Goal: Task Accomplishment & Management: Use online tool/utility

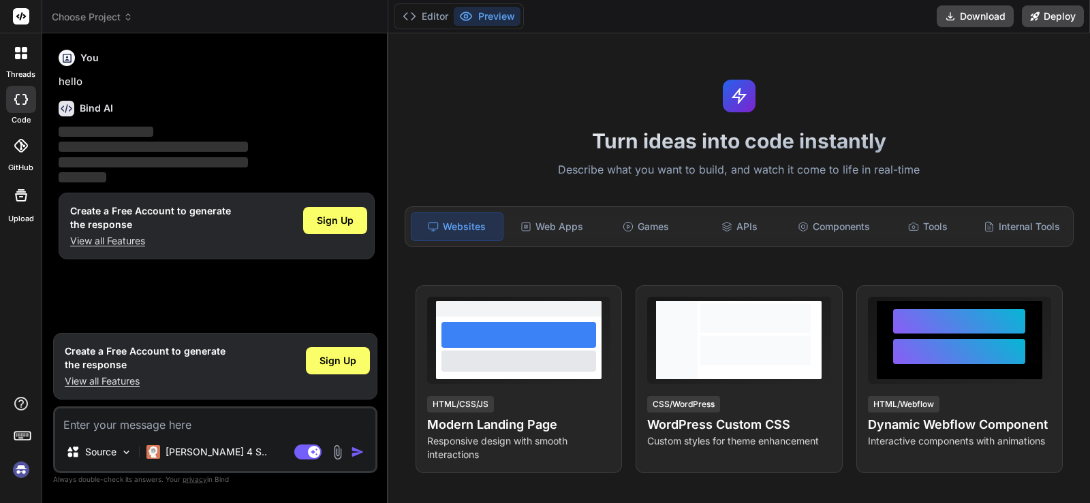
type textarea "x"
click at [22, 20] on rect at bounding box center [21, 16] width 16 height 16
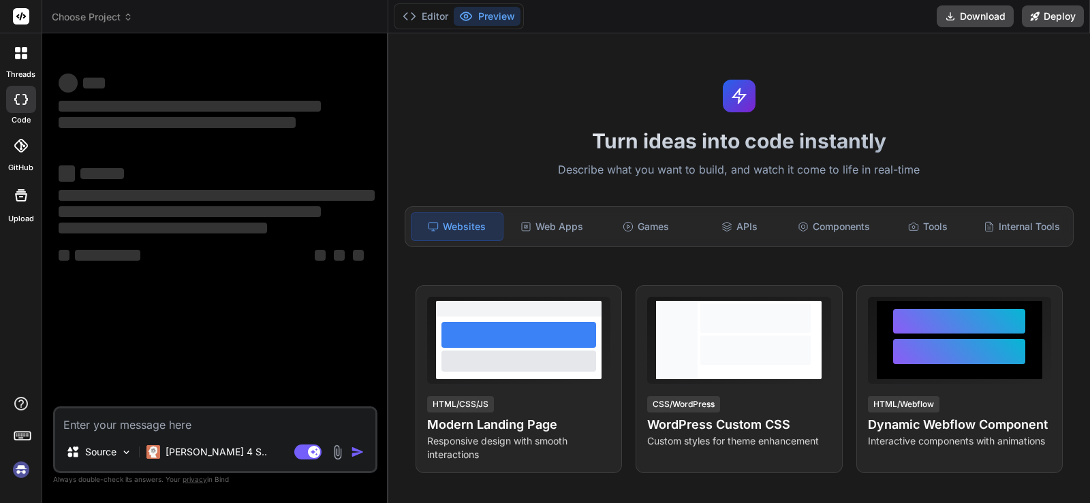
click at [161, 416] on textarea at bounding box center [215, 421] width 320 height 25
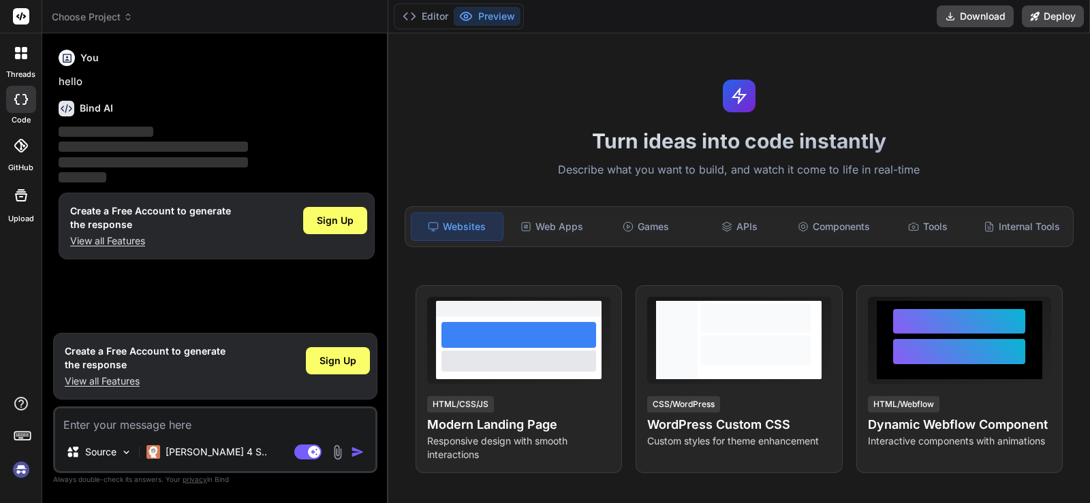
click at [376, 353] on div "Create a Free Account to generate the response View all Features Sign Up" at bounding box center [215, 366] width 324 height 67
click at [358, 360] on div "Sign Up" at bounding box center [338, 360] width 64 height 27
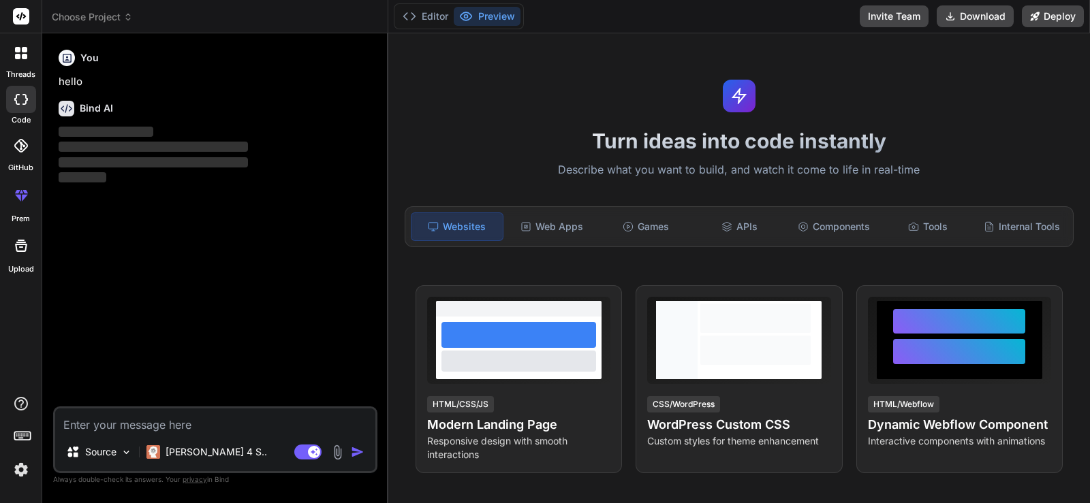
type textarea "x"
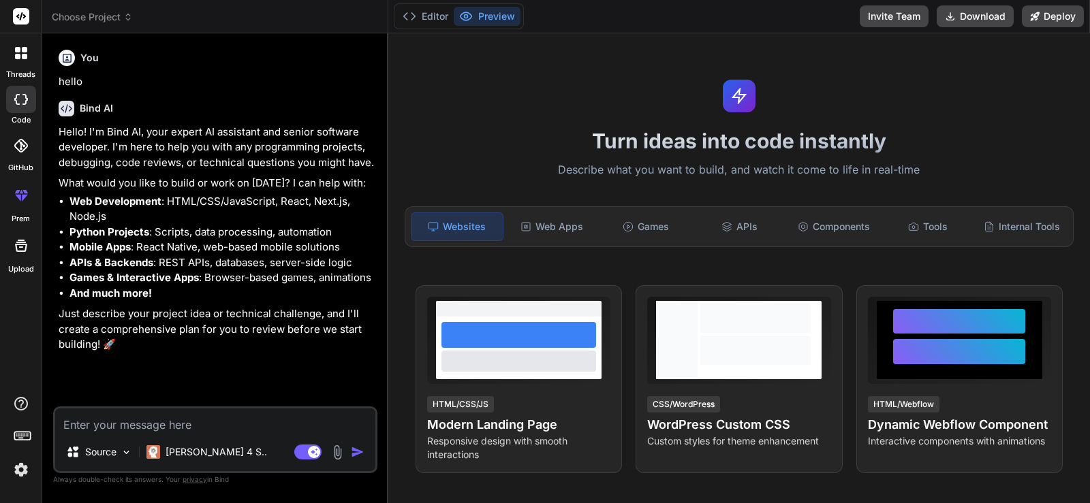
click at [254, 422] on textarea at bounding box center [215, 421] width 320 height 25
type textarea "i"
type textarea "x"
type textarea "i"
type textarea "x"
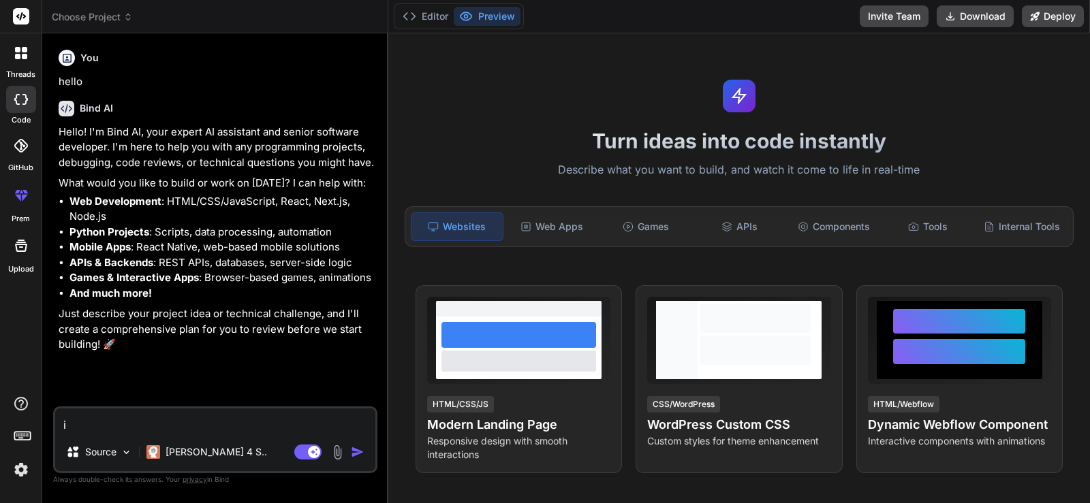
type textarea "i"
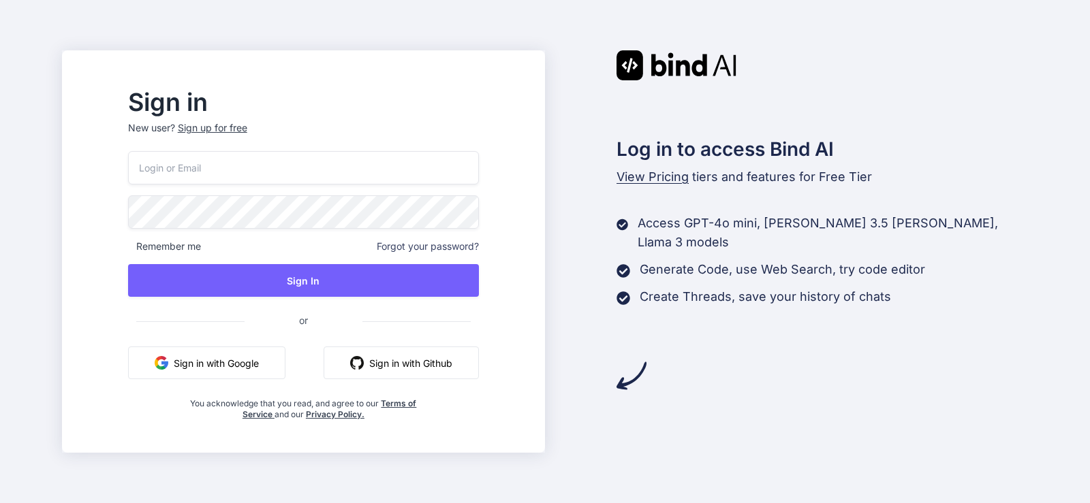
click at [242, 121] on div "Sign in New user? Sign up for free" at bounding box center [303, 121] width 351 height 60
click at [243, 122] on div "Sign up for free" at bounding box center [212, 128] width 69 height 14
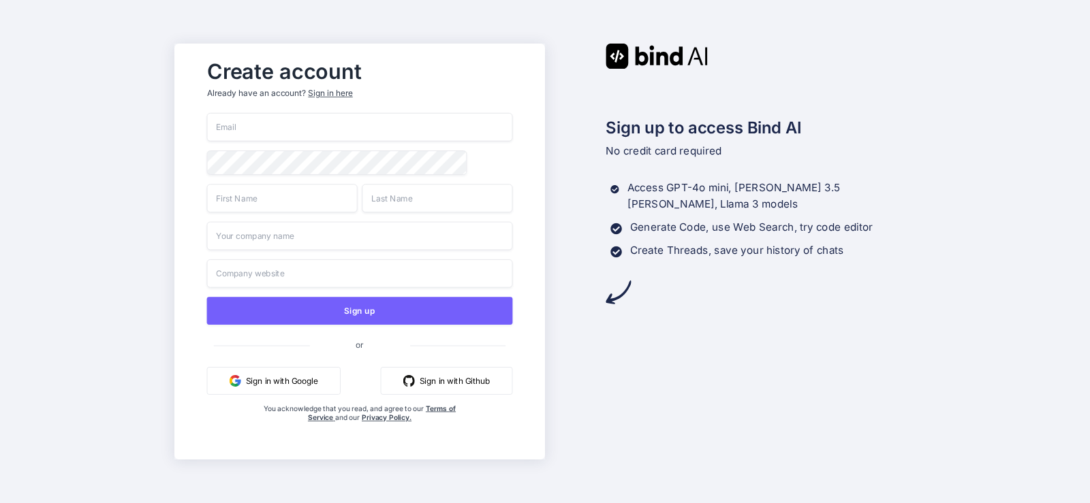
click at [306, 146] on div "Sign up or Sign in with Google Sign in with Github You acknowledge that you rea…" at bounding box center [360, 281] width 306 height 337
click at [308, 141] on div "Sign up or Sign in with Google Sign in with Github You acknowledge that you rea…" at bounding box center [360, 281] width 306 height 337
click at [307, 133] on input "email" at bounding box center [360, 127] width 306 height 29
paste input "[EMAIL_ADDRESS][DOMAIN_NAME]"
type input "[EMAIL_ADDRESS][DOMAIN_NAME]"
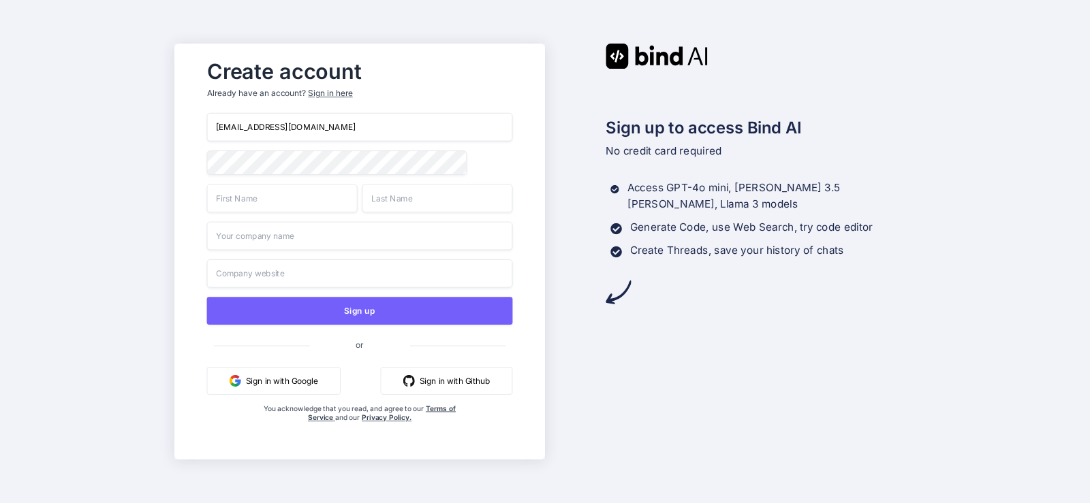
click at [285, 195] on input "text" at bounding box center [282, 198] width 151 height 29
type input "moret"
type input "vmore"
type input "vomroe"
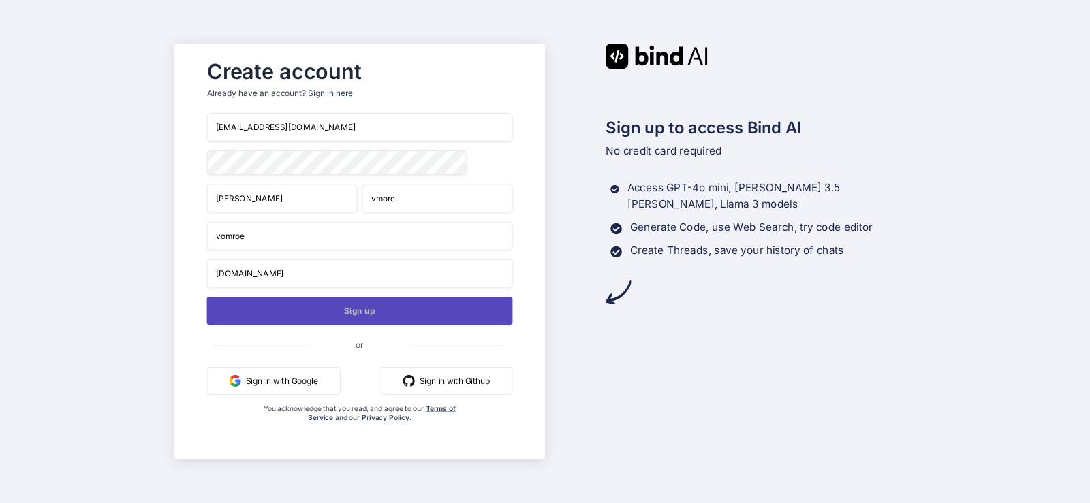
type input "vome.com"
click at [462, 309] on button "Sign up" at bounding box center [360, 311] width 306 height 28
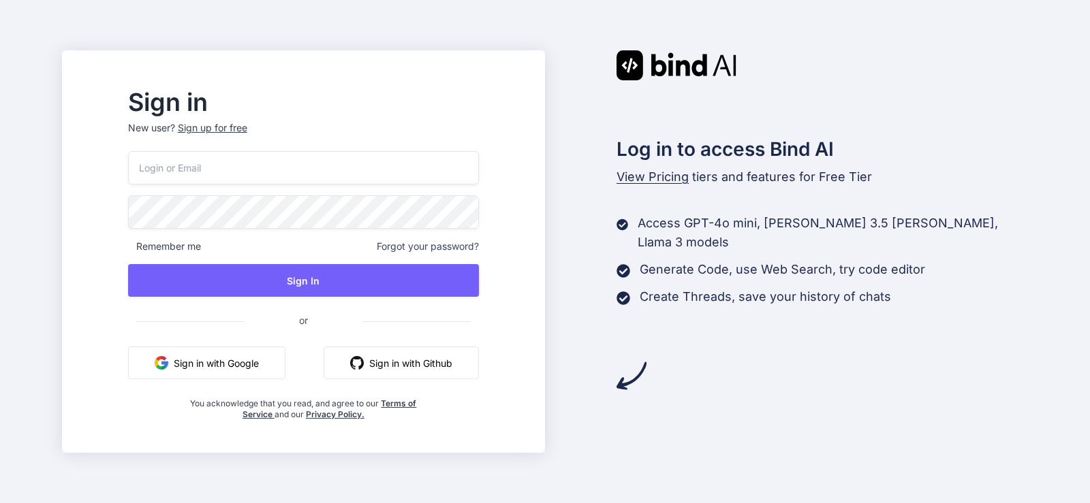
click at [341, 171] on input "email" at bounding box center [303, 167] width 351 height 33
paste input "sotomos587@ncien.com"
type input "sotomos587@ncien.com"
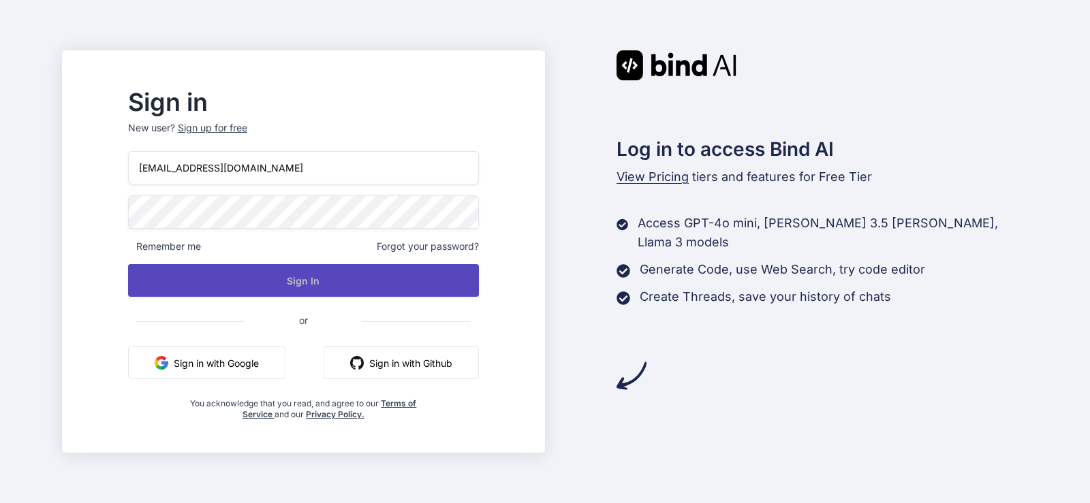
click at [344, 286] on button "Sign In" at bounding box center [303, 280] width 351 height 33
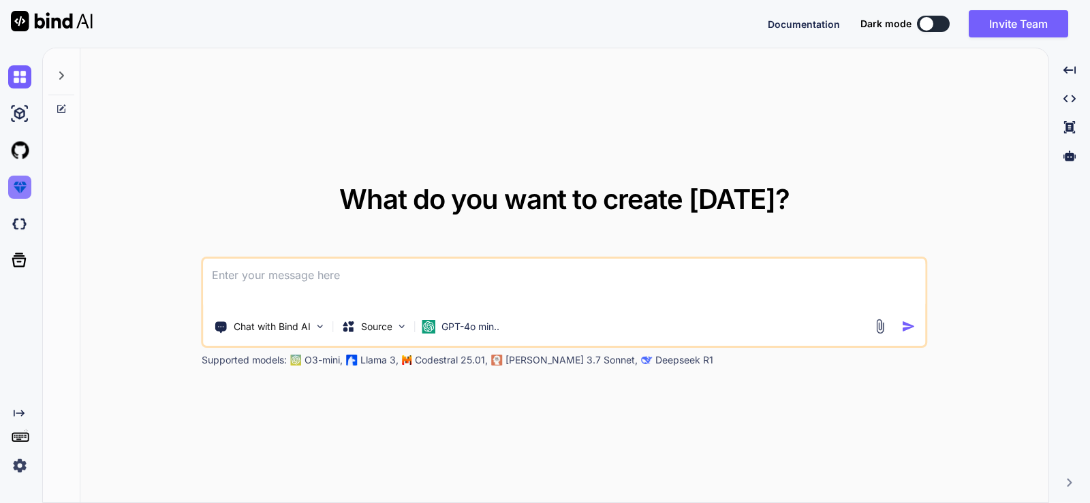
click at [22, 179] on img at bounding box center [19, 187] width 23 height 23
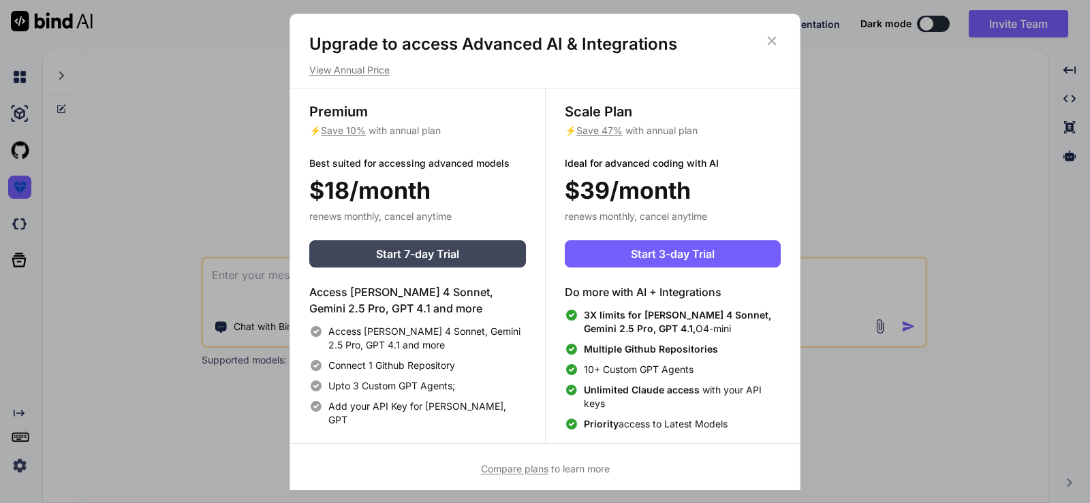
click at [257, 152] on div "Upgrade to access Advanced AI & Integrations View Annual Price Premium ⚡ Save 1…" at bounding box center [545, 251] width 1090 height 503
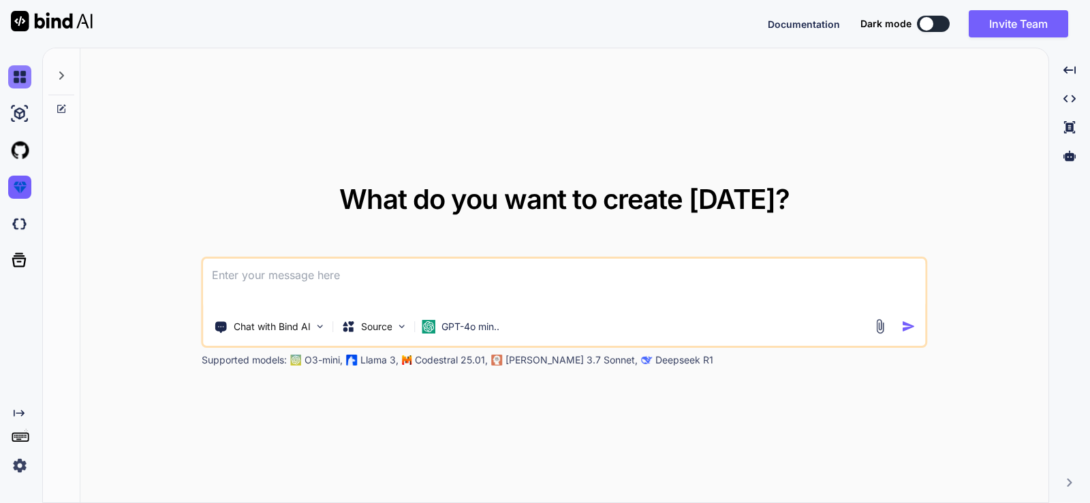
click at [27, 84] on img at bounding box center [19, 76] width 23 height 23
click at [25, 109] on img at bounding box center [19, 113] width 23 height 23
type textarea "x"
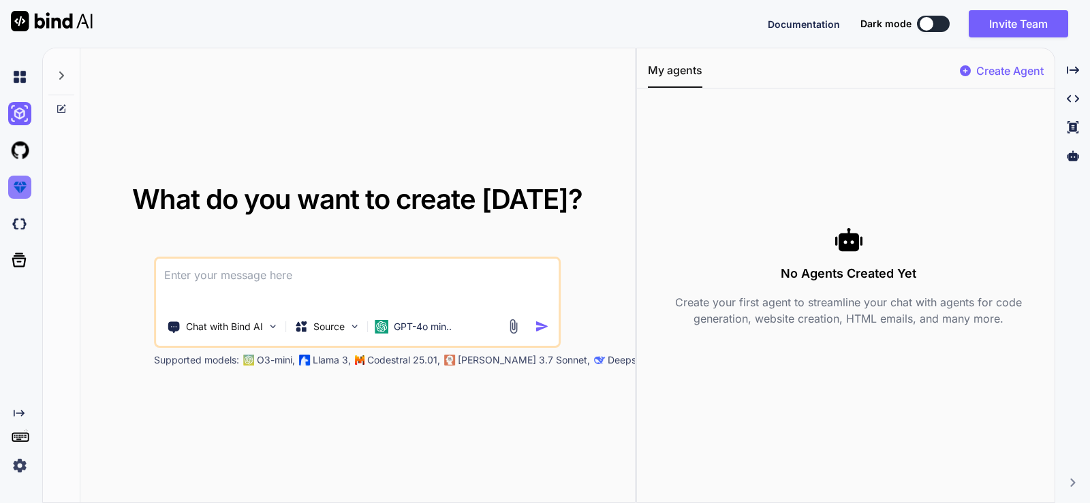
click at [22, 192] on img at bounding box center [19, 187] width 23 height 23
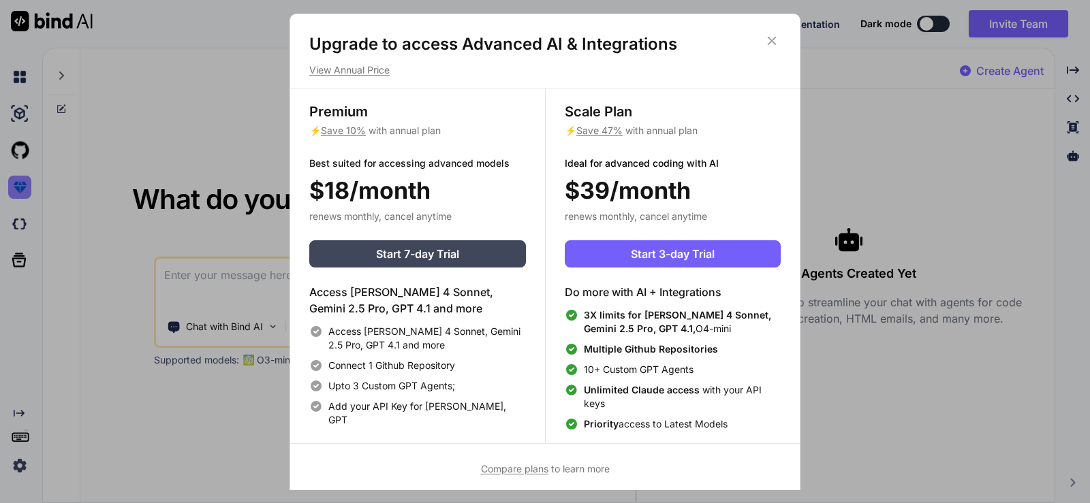
click at [22, 192] on div "Upgrade to access Advanced AI & Integrations View Annual Price Premium ⚡ Save 1…" at bounding box center [545, 251] width 1090 height 503
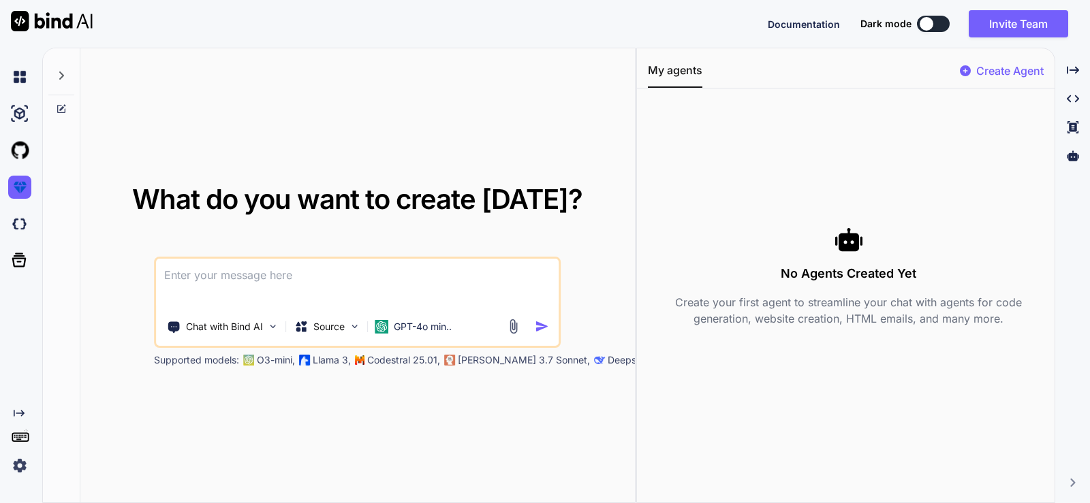
click at [27, 212] on div at bounding box center [22, 224] width 29 height 37
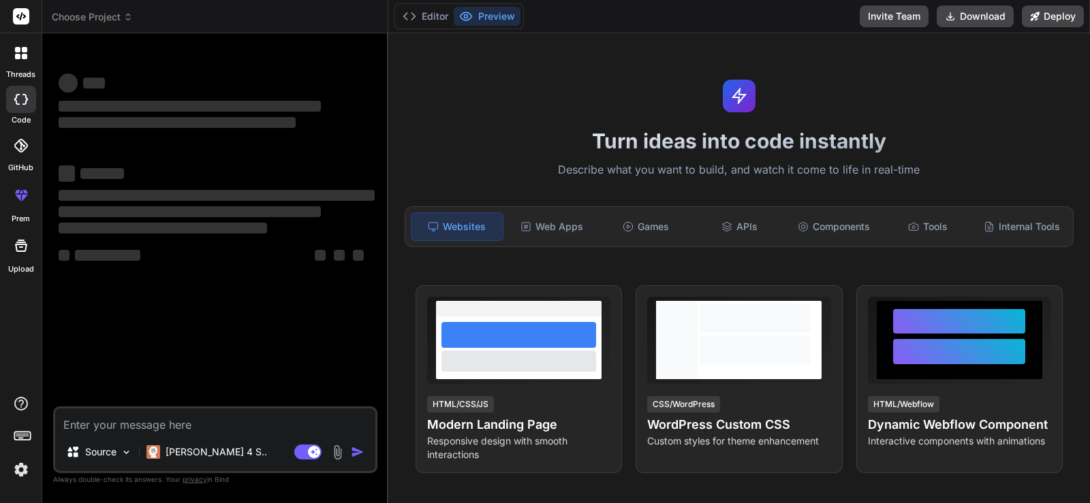
click at [226, 424] on textarea at bounding box center [215, 421] width 320 height 25
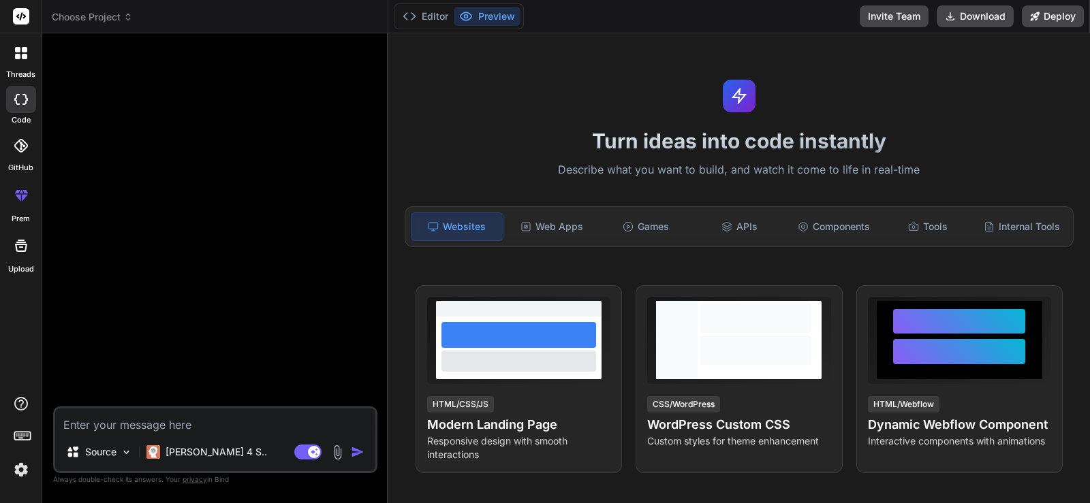
type textarea "x"
click at [240, 422] on textarea at bounding box center [215, 421] width 320 height 25
paste textarea "Build me a professional QR Code Generator website that is lightweight, SEO-opti…"
type textarea "Build me a professional QR Code Generator website that is lightweight, SEO-opti…"
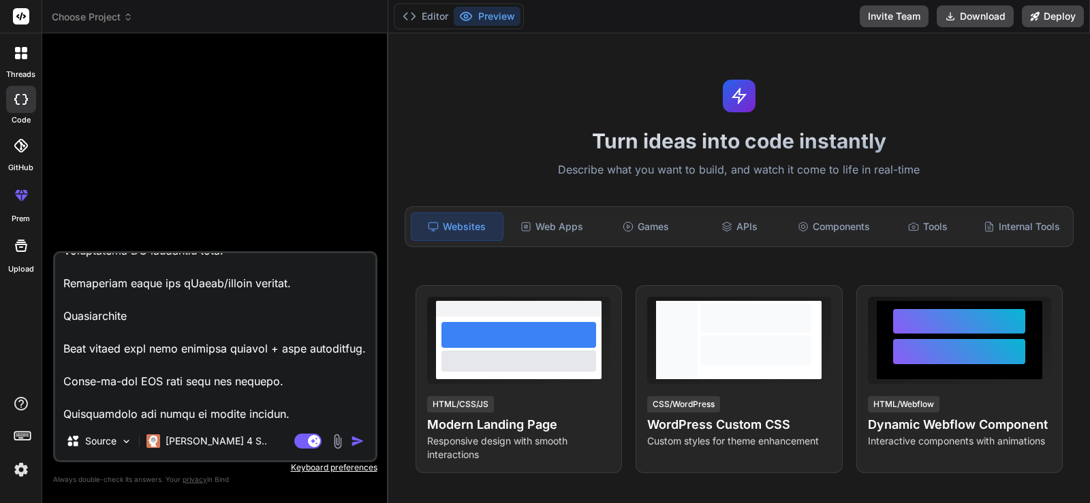
type textarea "x"
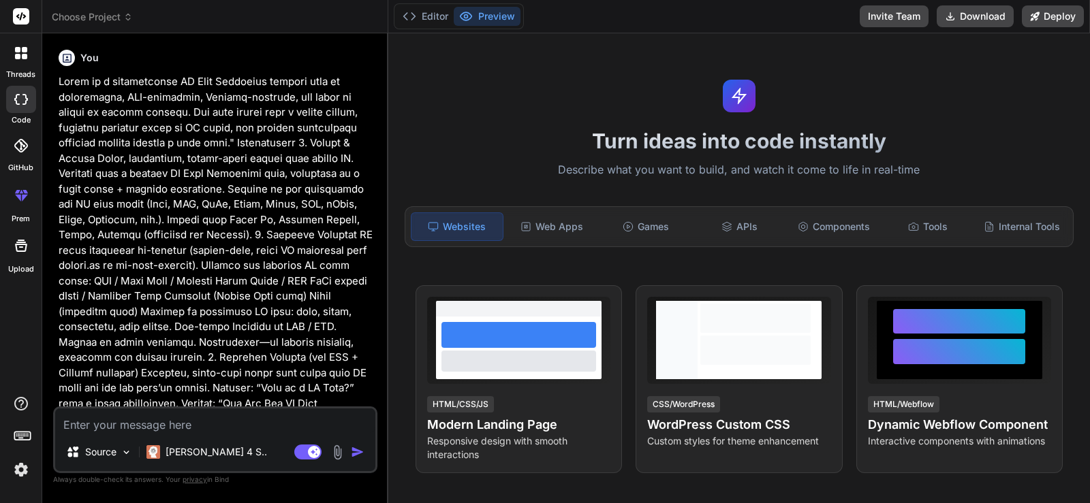
scroll to position [0, 0]
type textarea "x"
click at [345, 326] on p at bounding box center [217, 388] width 316 height 629
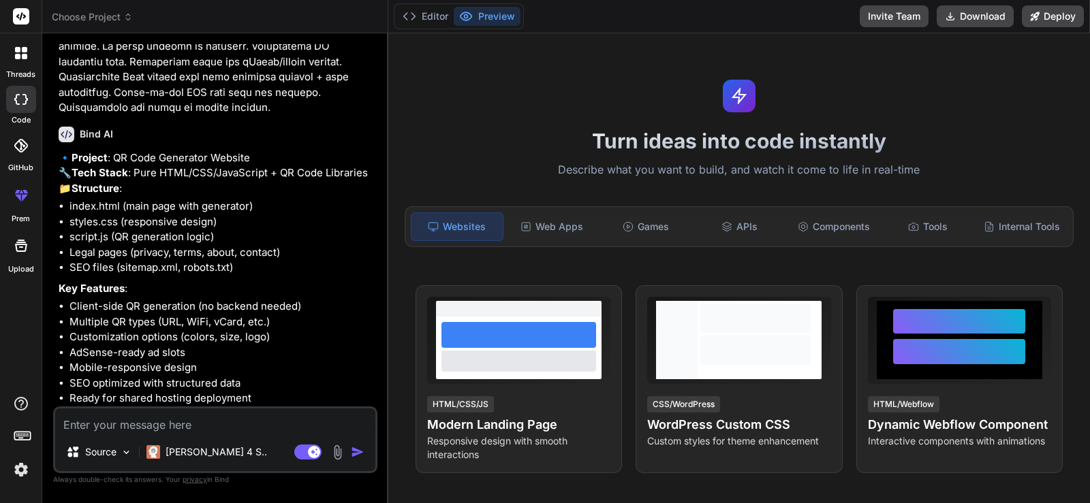
scroll to position [677, 0]
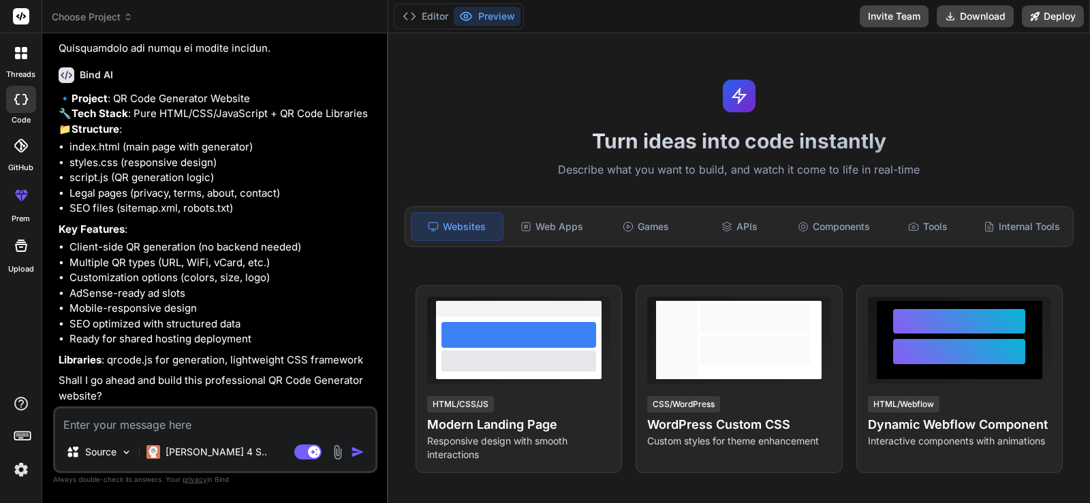
click at [264, 415] on textarea at bounding box center [215, 421] width 320 height 25
type textarea "y"
type textarea "x"
type textarea "ye"
type textarea "x"
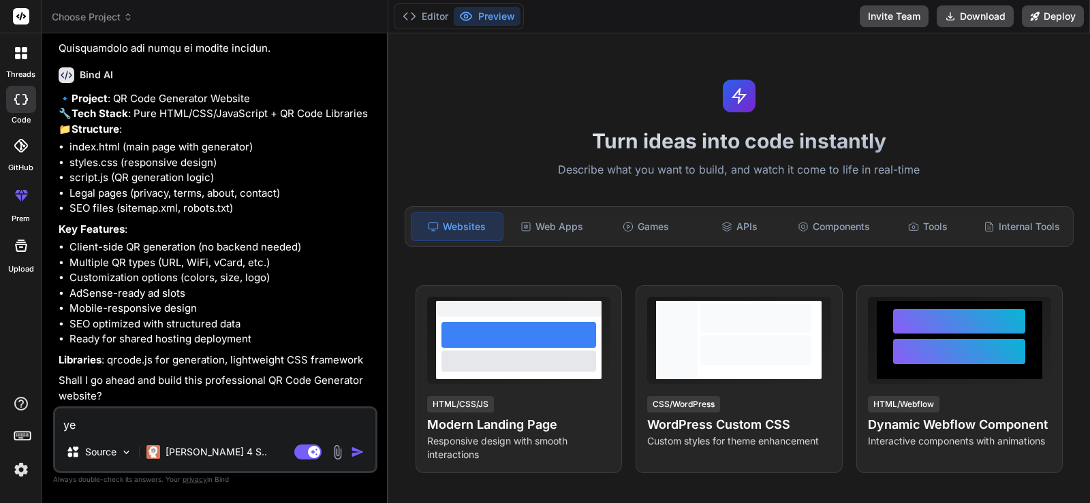
type textarea "yes"
type textarea "x"
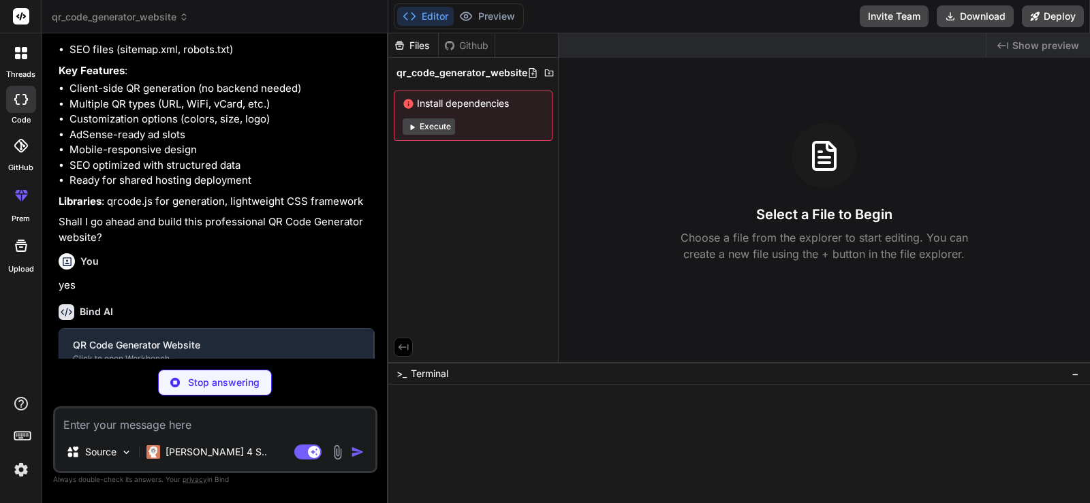
scroll to position [819, 0]
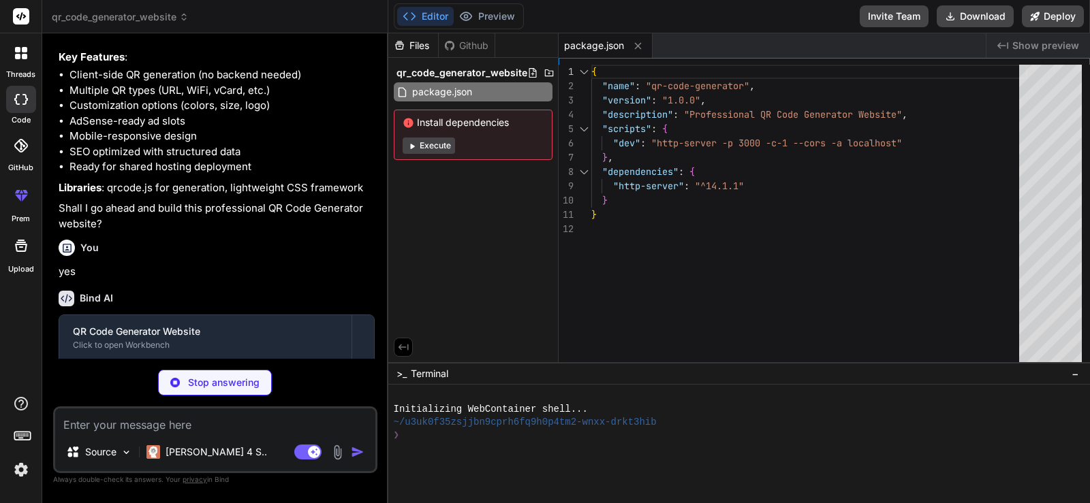
click at [347, 280] on div "You yes" at bounding box center [217, 257] width 316 height 46
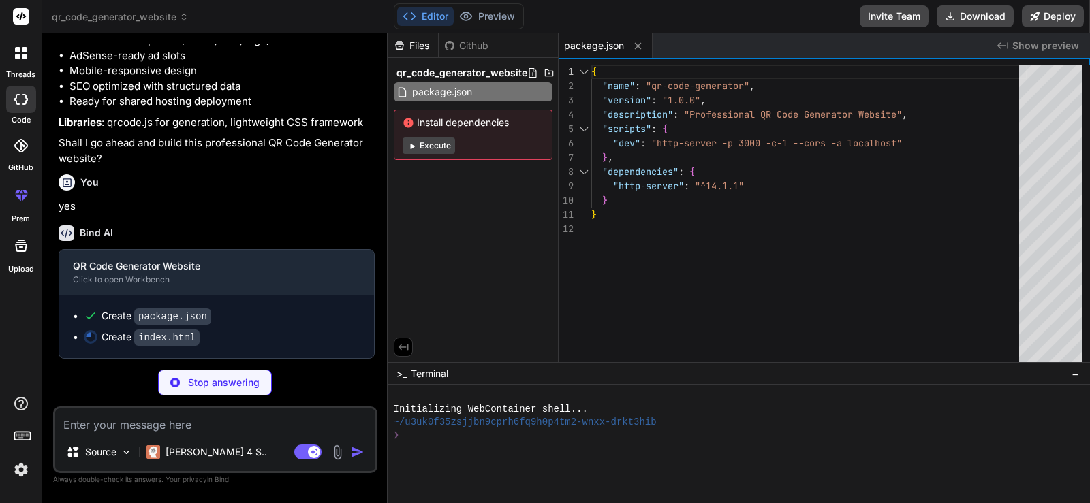
scroll to position [915, 0]
type textarea "x"
type textarea "] } </script> <script src="script.js"></script> </body> </html>"
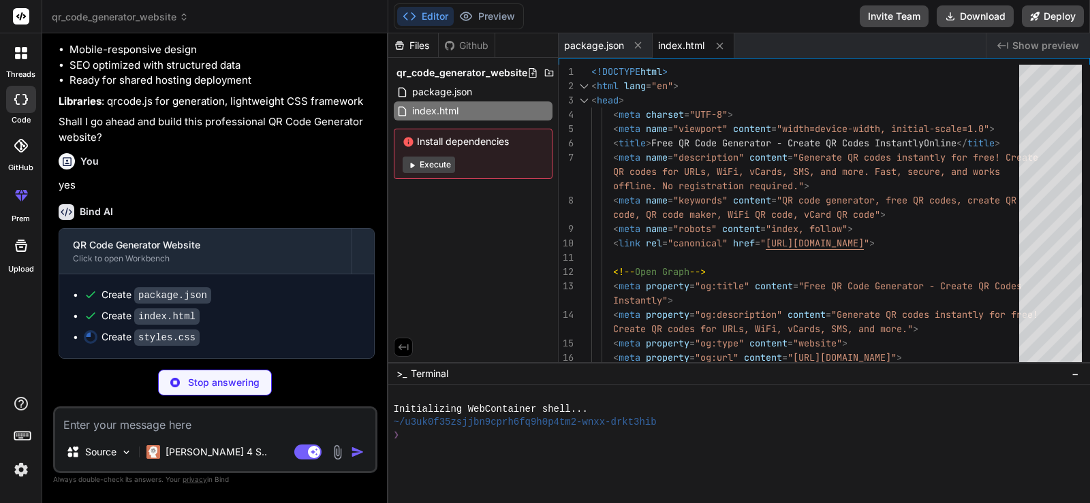
type textarea "x"
type textarea "} }"
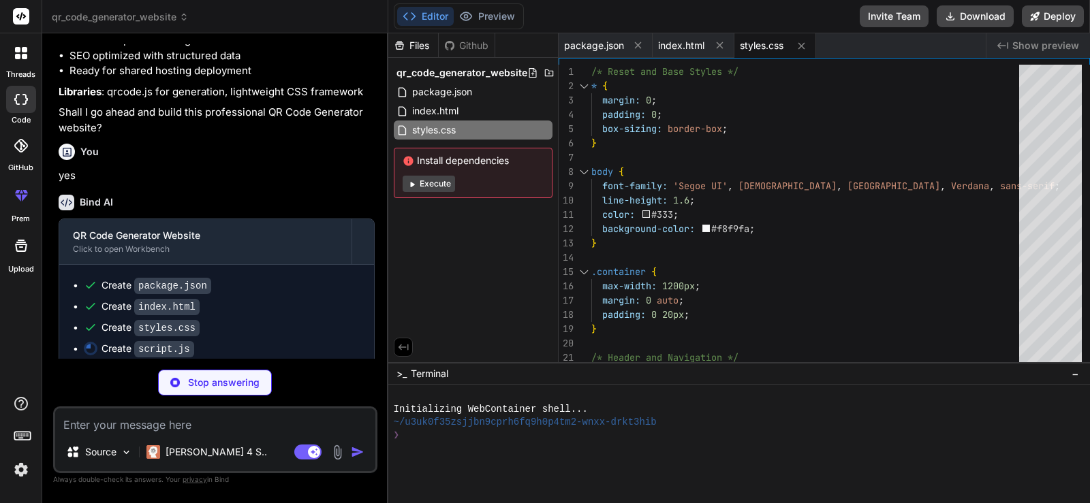
type textarea "x"
type textarea "window.addEventListener('load', () => { navigator.serviceWorker.register('/sw.j…"
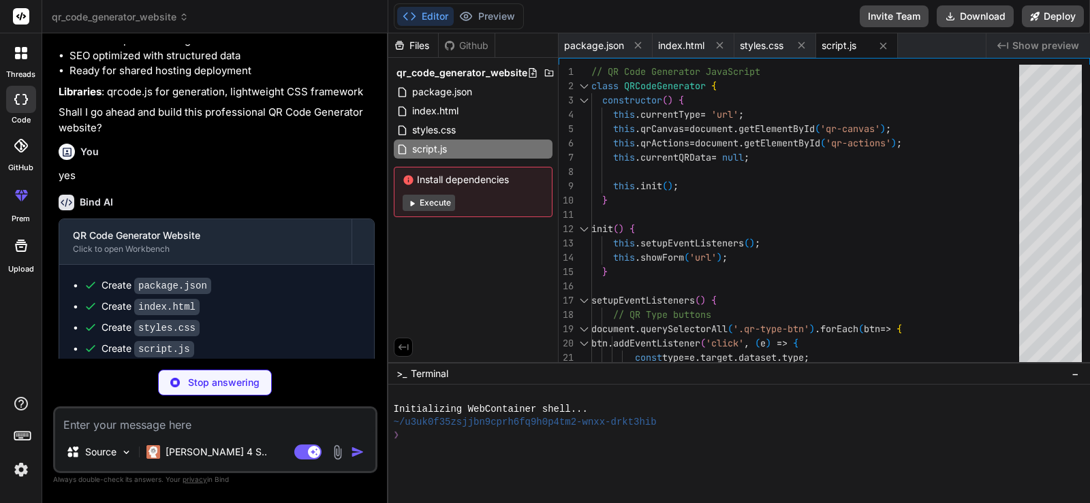
type textarea "x"
type textarea "<p>&copy; 2024 QR Generator Pro. All rights reserved.</p> </div> </div> </foote…"
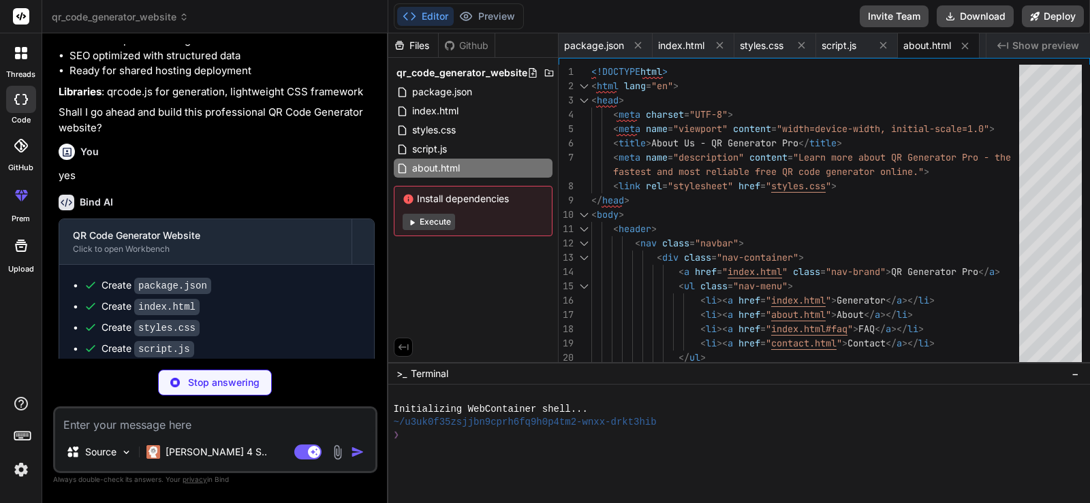
type textarea "x"
type textarea "</body> </html>"
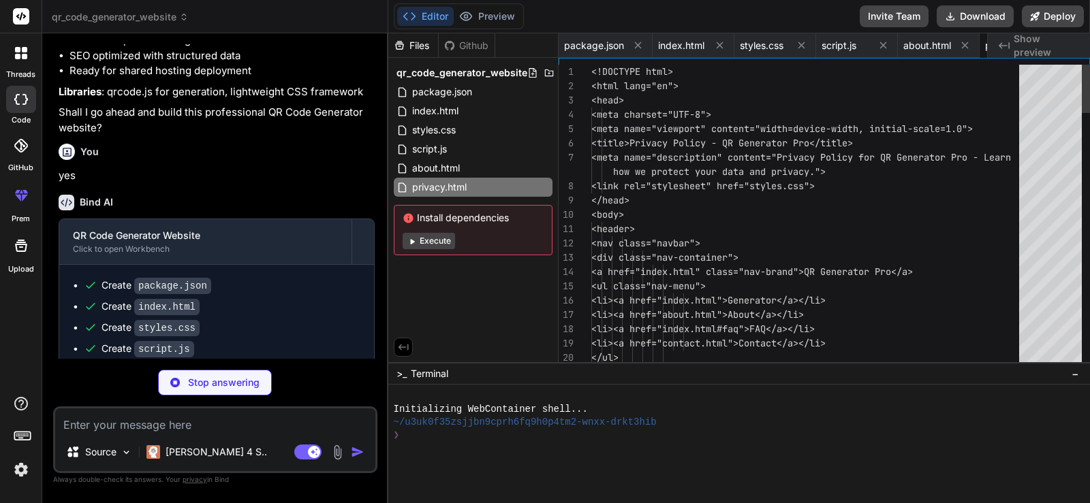
scroll to position [0, 82]
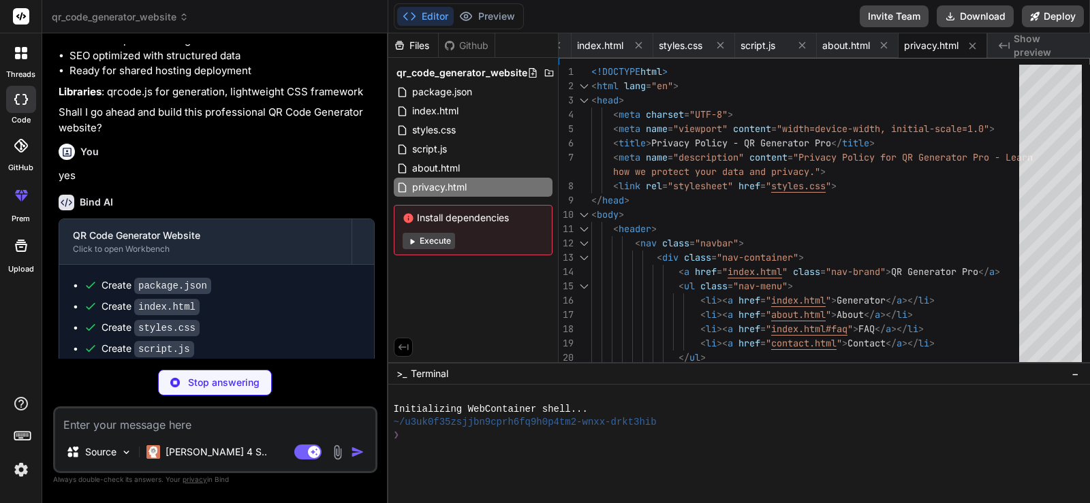
type textarea "x"
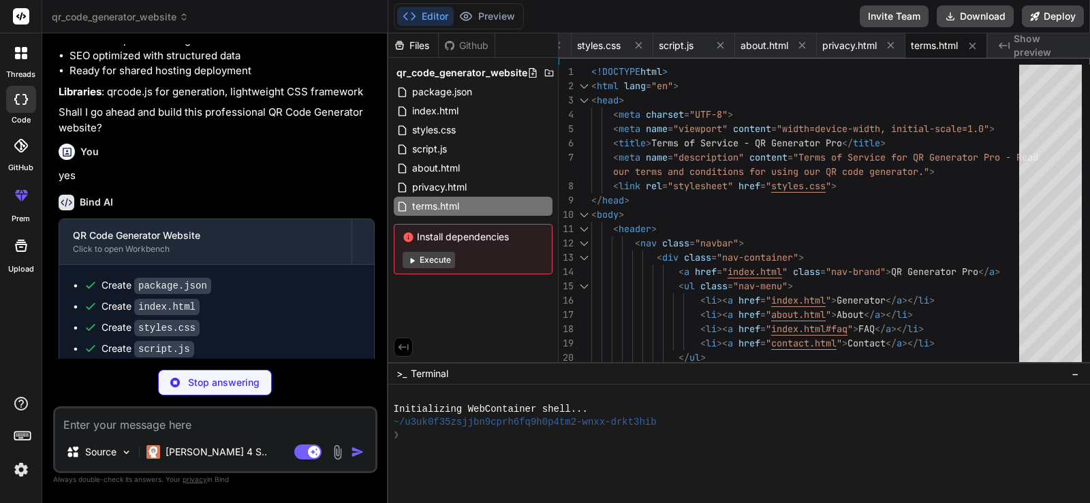
type textarea "x"
type textarea "support@qrgeneratorpro.com'); // Reset form this.reset(); }); </script> </body>…"
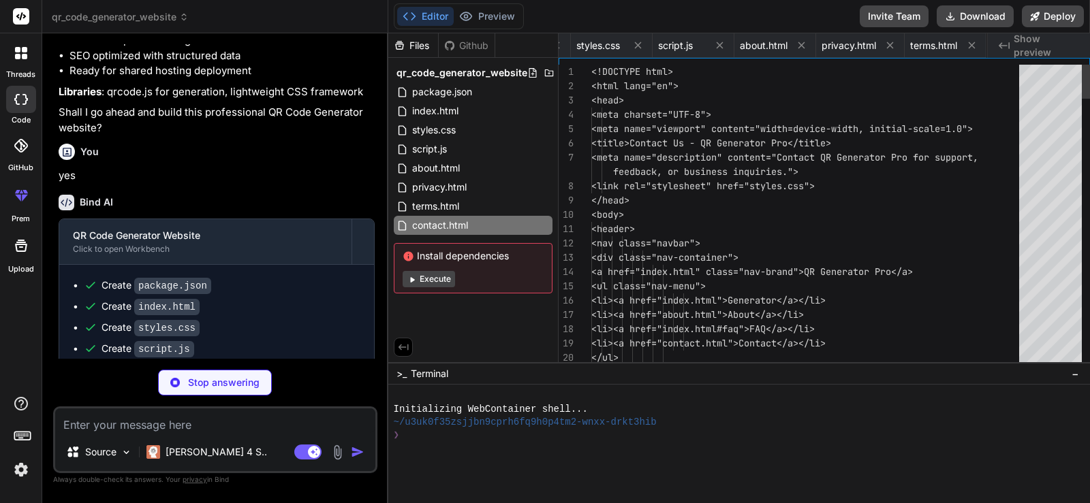
scroll to position [0, 253]
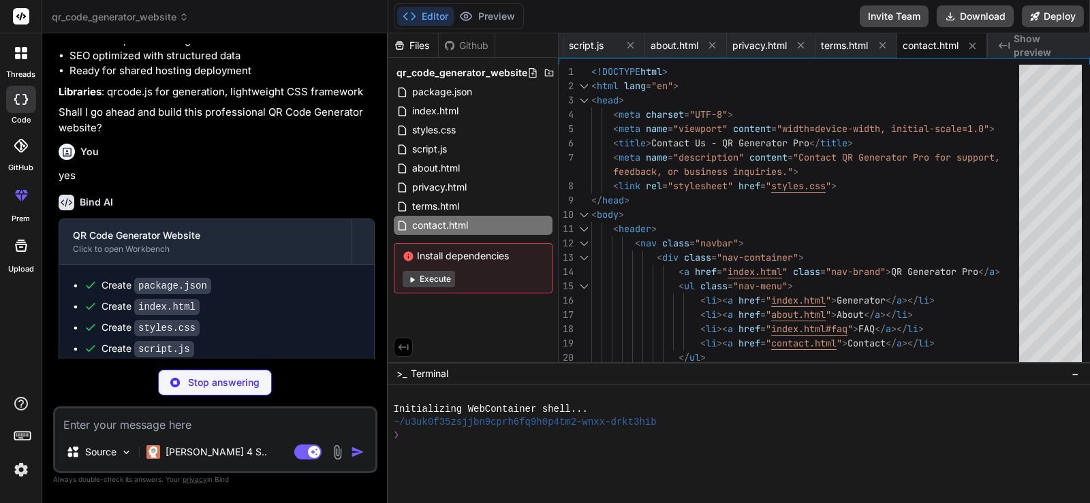
type textarea "x"
type textarea "<priority>0.7</priority> </url> </urlset>"
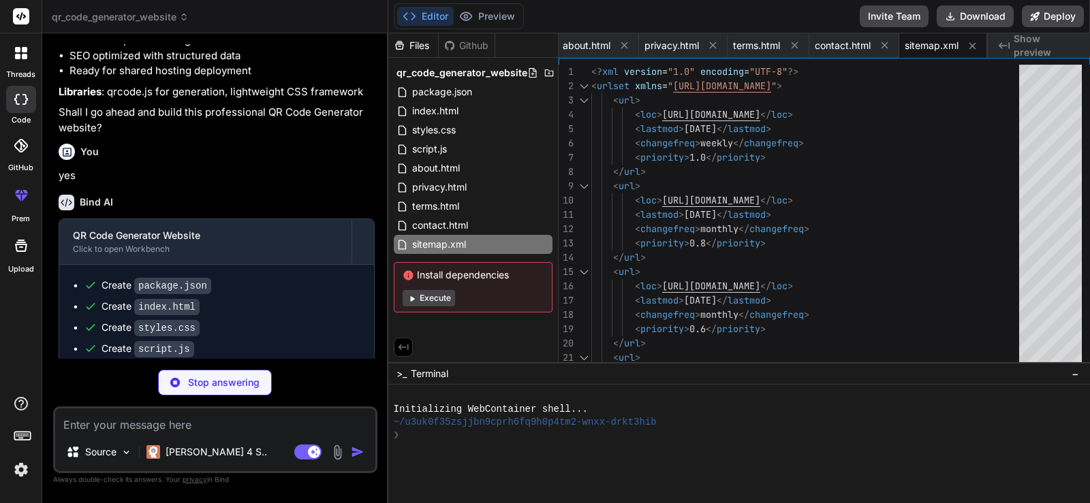
type textarea "x"
type textarea "Disallow: / User-agent: DotBot Disallow: /"
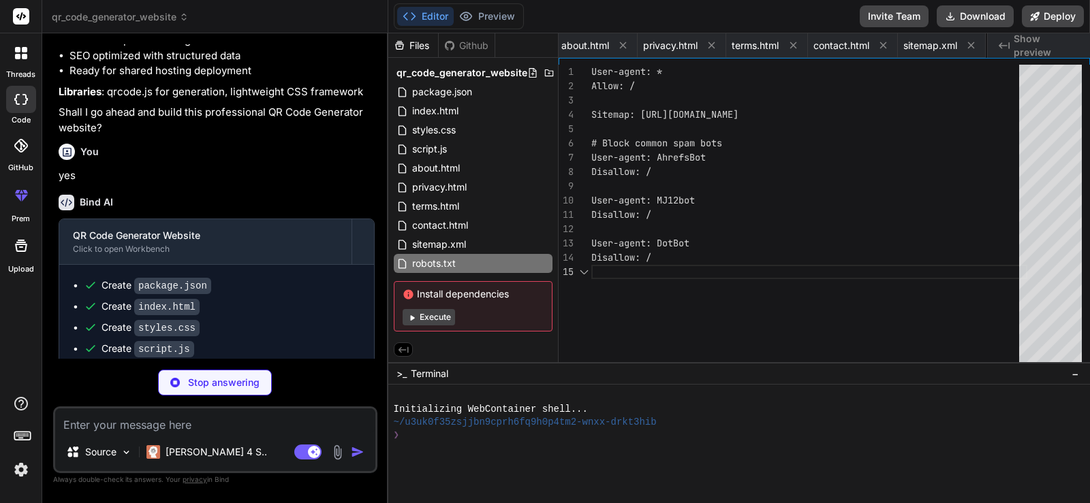
scroll to position [0, 424]
type textarea "x"
type textarea "); });"
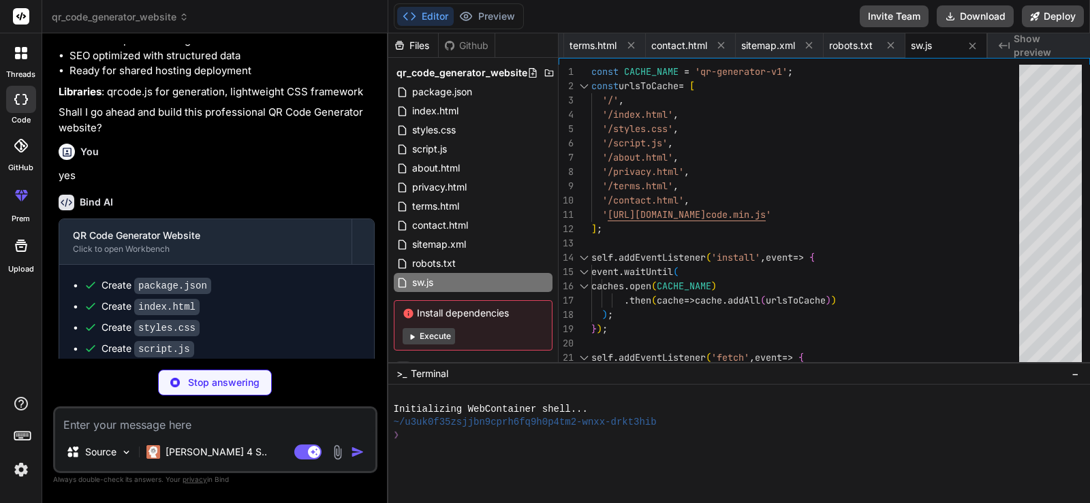
type textarea "x"
type textarea "**Note**: Remember to replace placeholder email addresses and domain names with…"
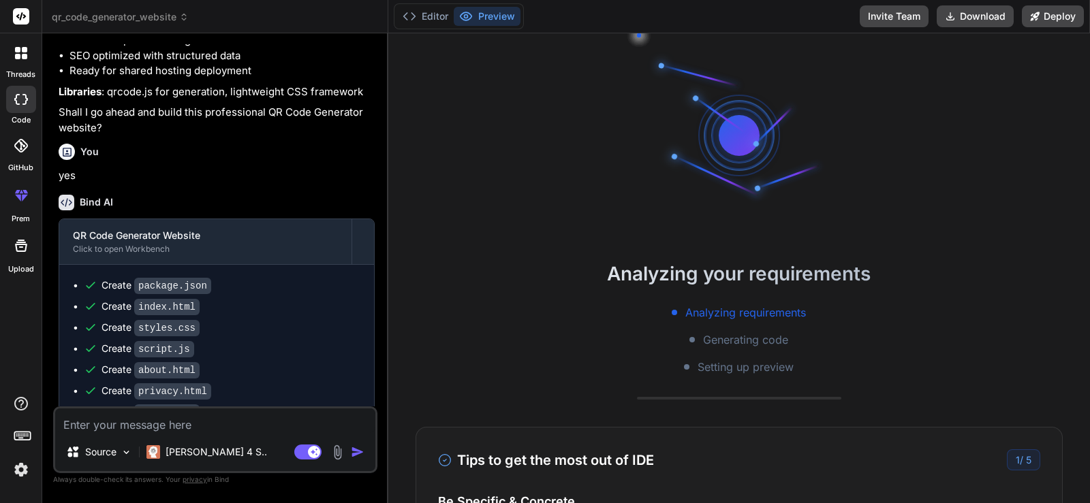
scroll to position [104, 0]
type textarea "x"
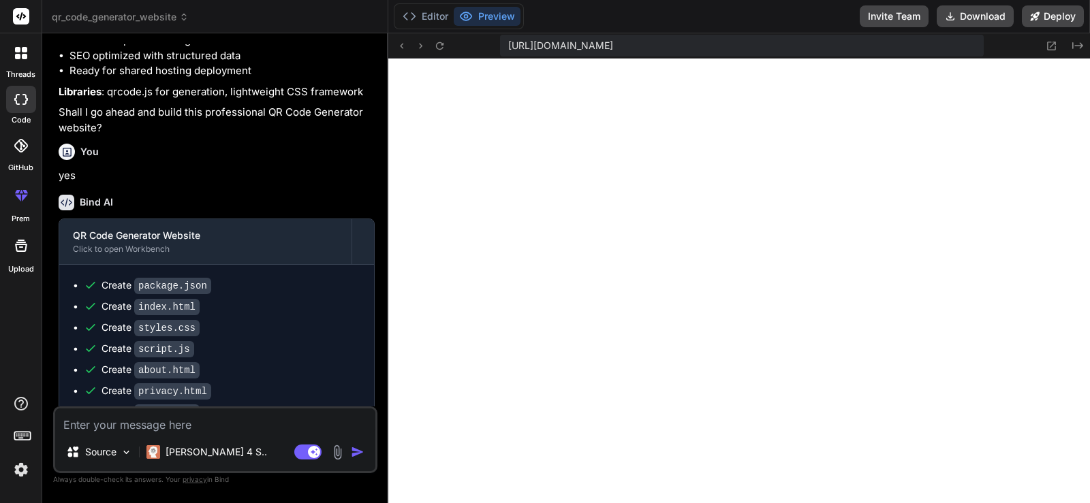
scroll to position [634, 0]
click at [1048, 49] on icon at bounding box center [1052, 46] width 9 height 9
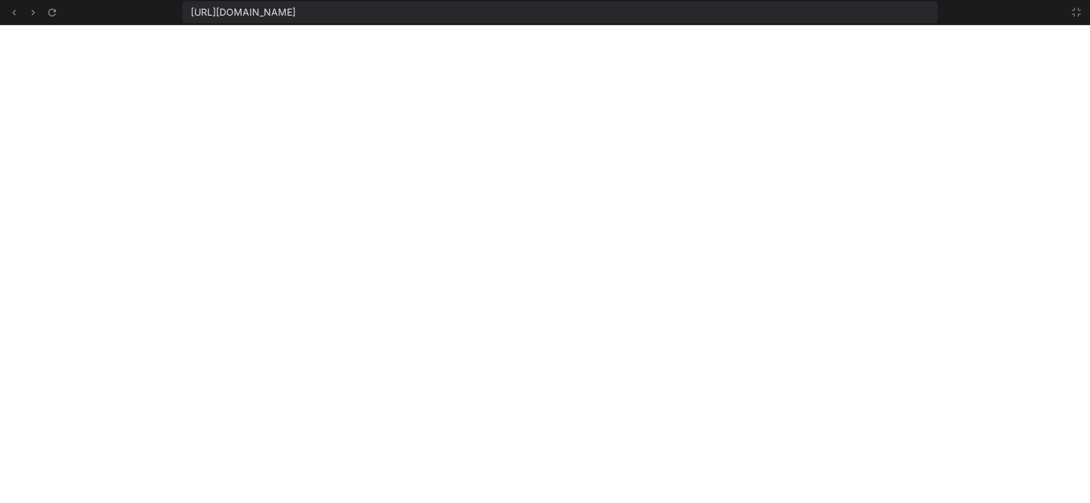
scroll to position [712, 0]
click at [1075, 12] on icon at bounding box center [1076, 12] width 11 height 11
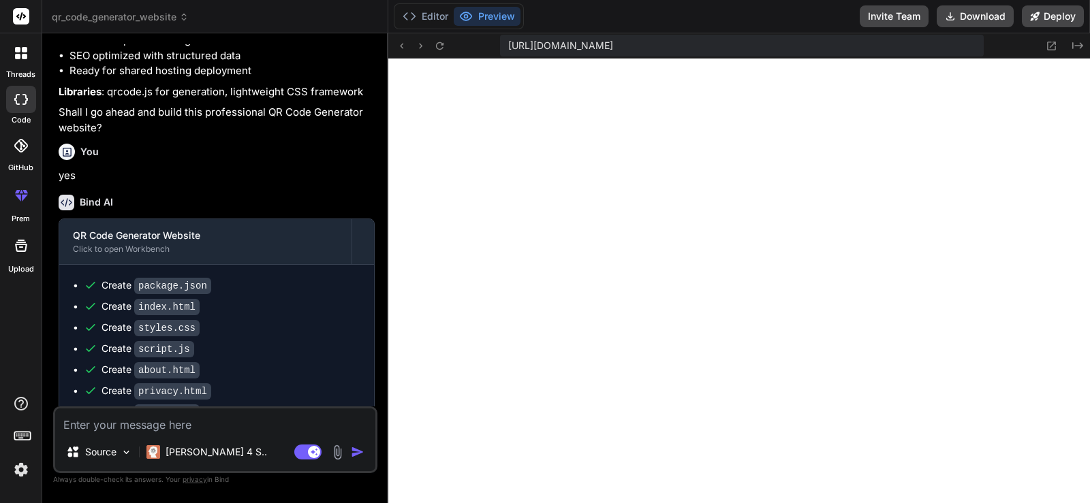
scroll to position [789, 0]
click at [185, 428] on textarea at bounding box center [215, 421] width 320 height 25
type textarea "i"
type textarea "x"
type textarea "i"
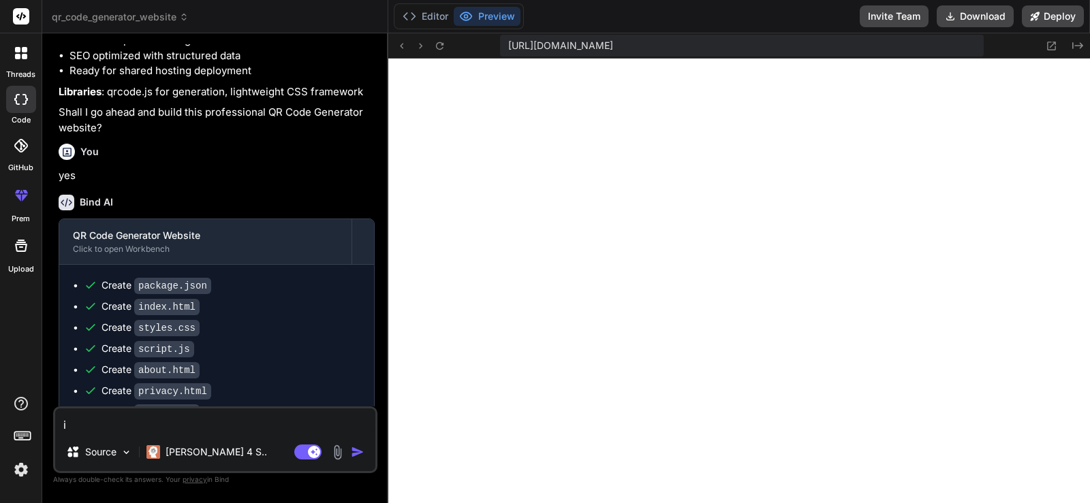
type textarea "x"
type textarea "i a"
type textarea "x"
type textarea "i am"
type textarea "x"
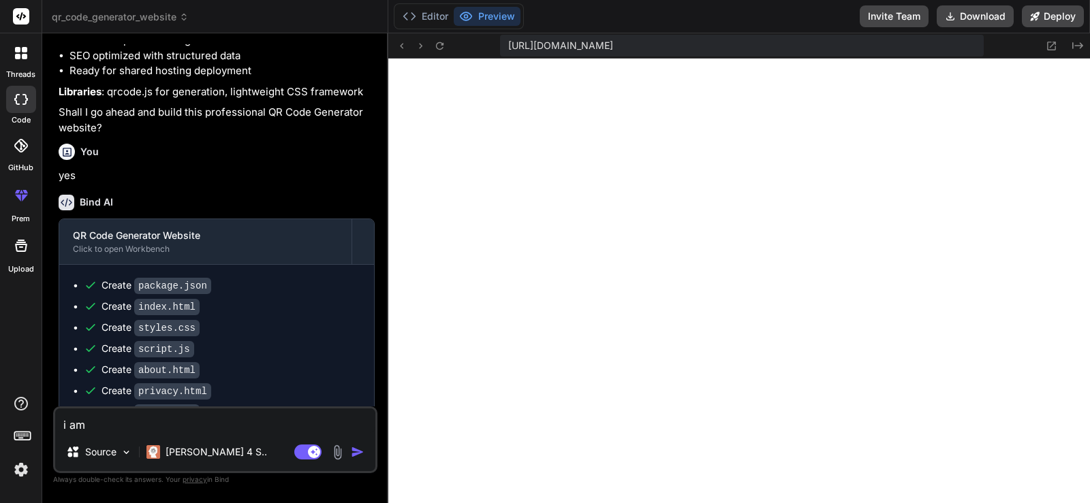
type textarea "i am"
type textarea "x"
type textarea "i am c"
type textarea "x"
type textarea "i am cl"
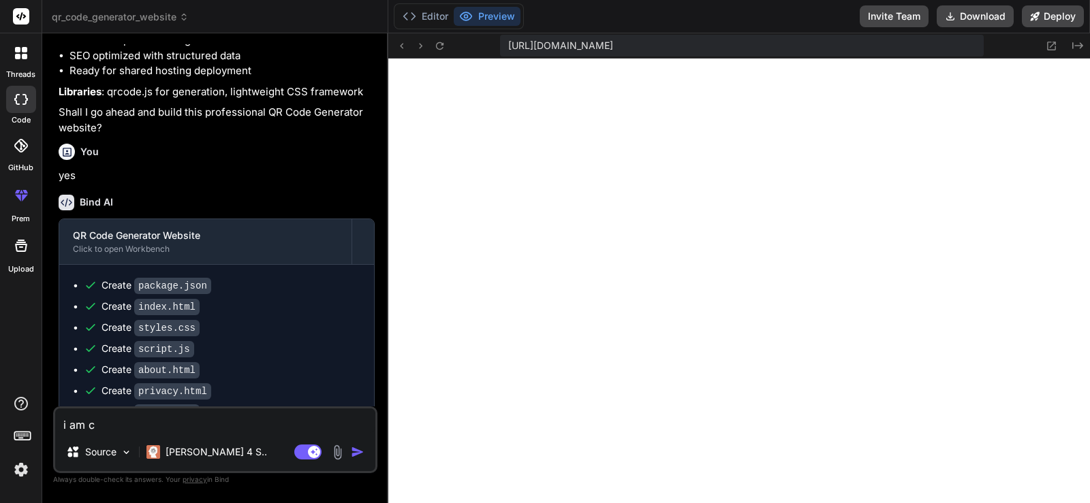
type textarea "x"
type textarea "i am cli"
type textarea "x"
type textarea "i am clic"
type textarea "x"
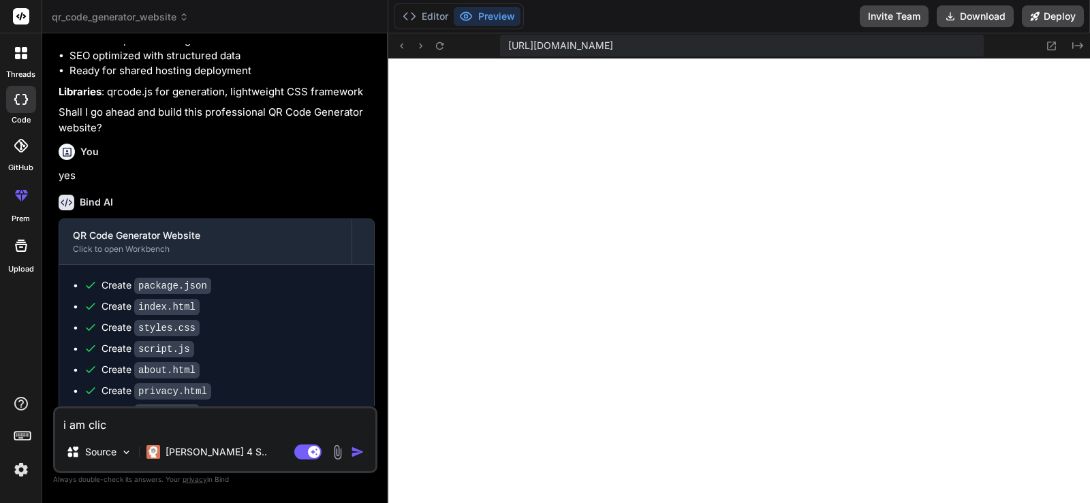
type textarea "i am click"
type textarea "x"
type textarea "i am clicki"
type textarea "x"
type textarea "i am clickin"
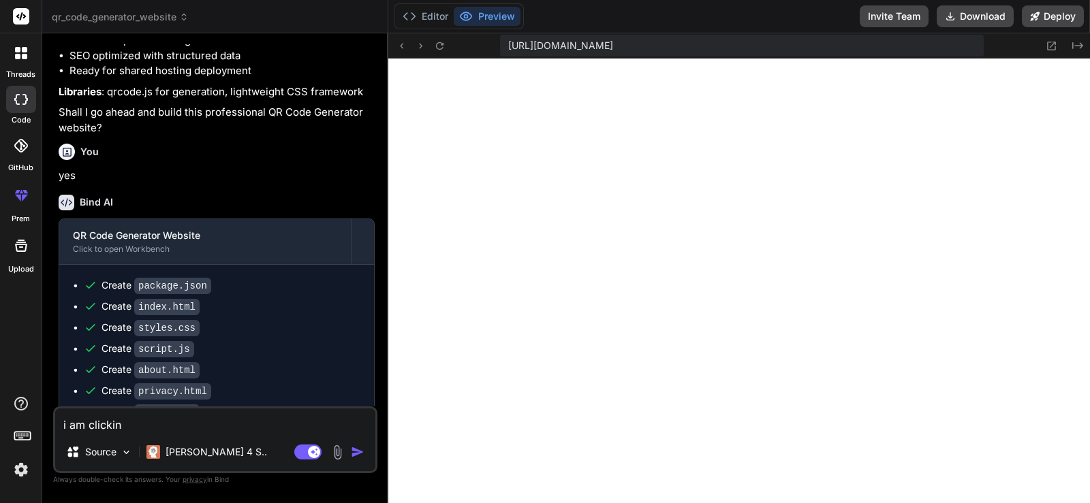
type textarea "x"
type textarea "i am clicking"
type textarea "x"
type textarea "i am clicking"
type textarea "x"
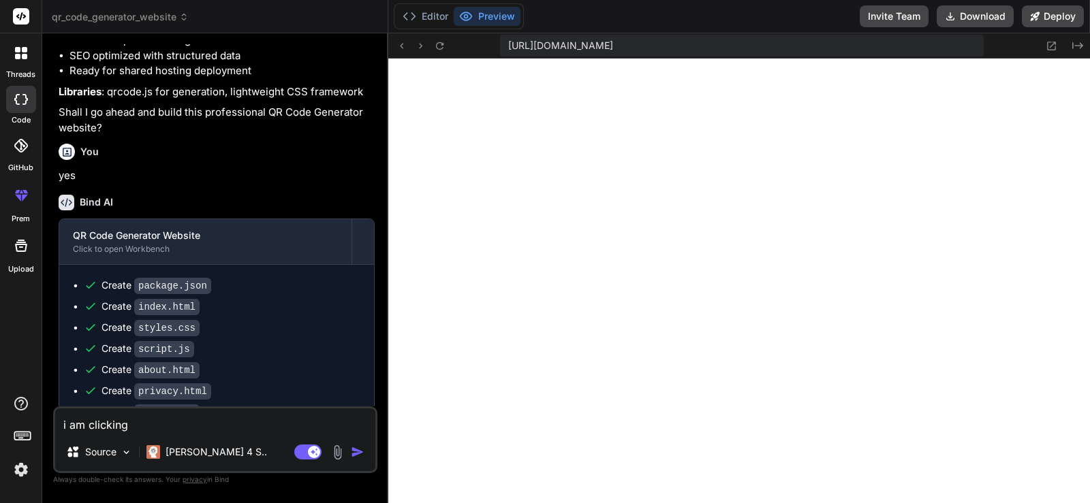
type textarea "i am clicking o"
type textarea "x"
type textarea "i am clicking on"
type textarea "x"
type textarea "i am clicking on"
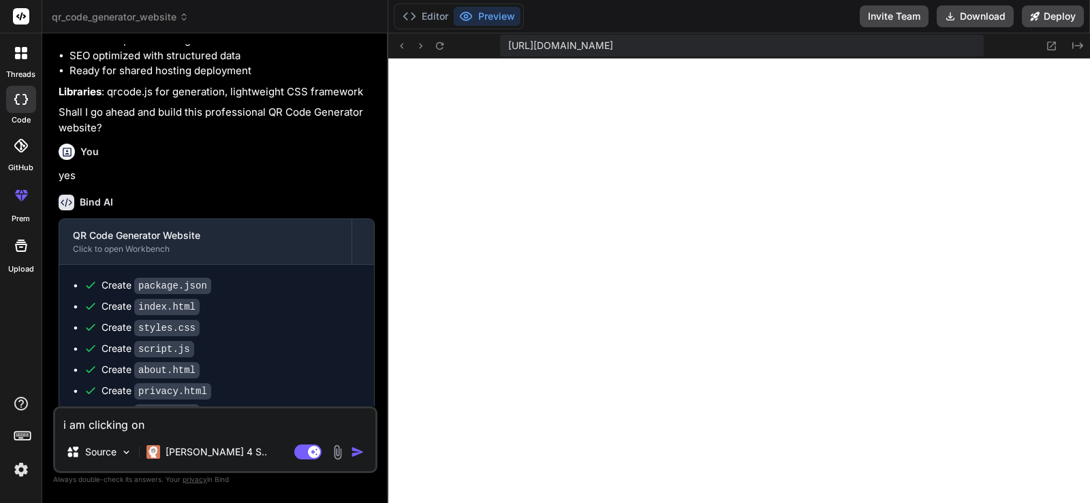
type textarea "x"
type textarea "i am clicking on g"
type textarea "x"
type textarea "i am clicking on ge"
type textarea "x"
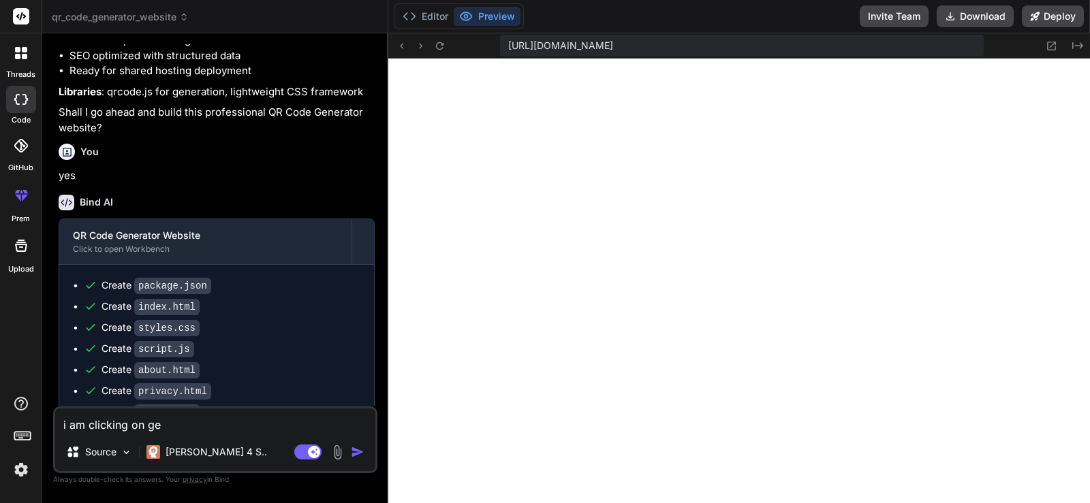
type textarea "i am clicking on gen"
type textarea "x"
type textarea "i am clicking on gene"
type textarea "x"
type textarea "i am clicking on gener"
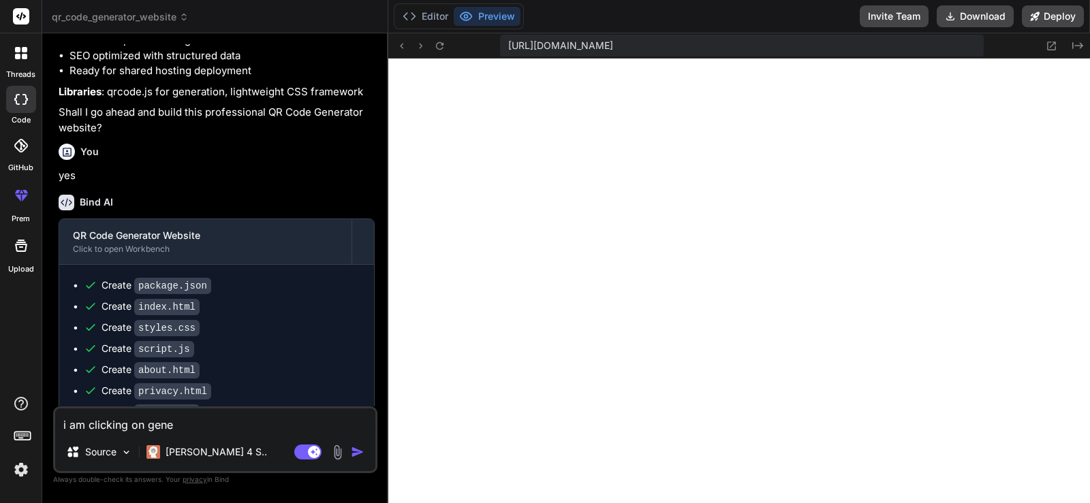
type textarea "x"
type textarea "i am clicking on genera"
type textarea "x"
type textarea "i am clicking on generat"
type textarea "x"
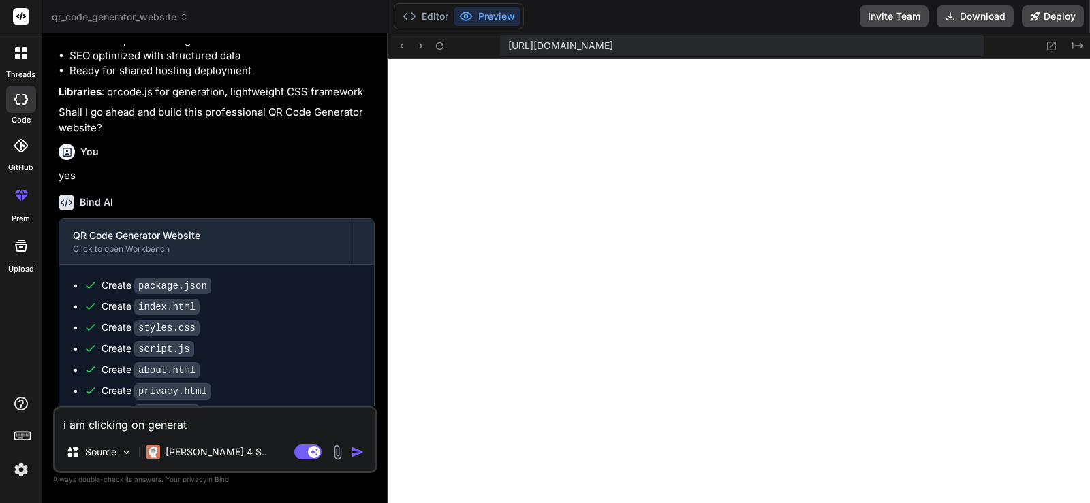
type textarea "i am clicking on generate"
type textarea "x"
type textarea "i am clicking on generate"
type textarea "x"
type textarea "i am clicking on generate q"
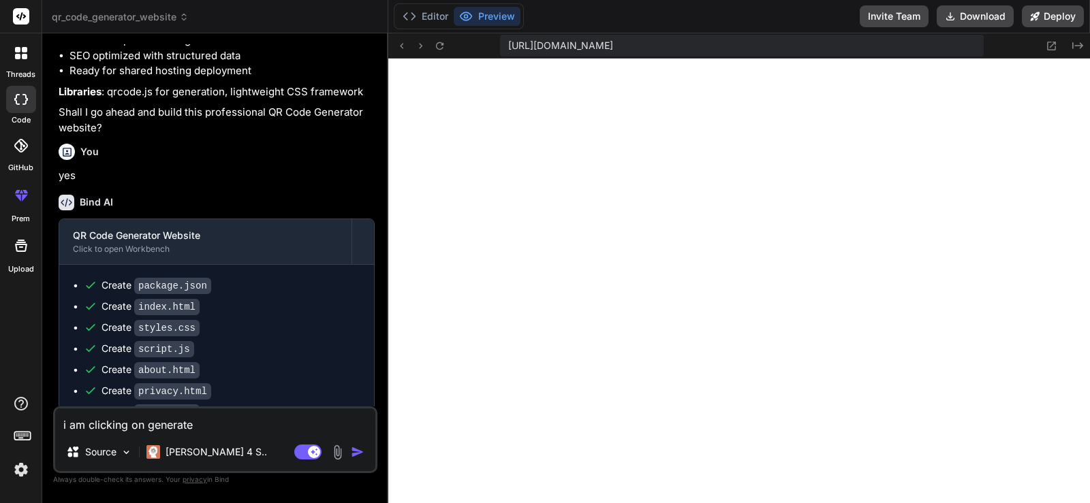
type textarea "x"
type textarea "i am clicking on generate qr"
type textarea "x"
type textarea "i am clicking on generate qr"
type textarea "x"
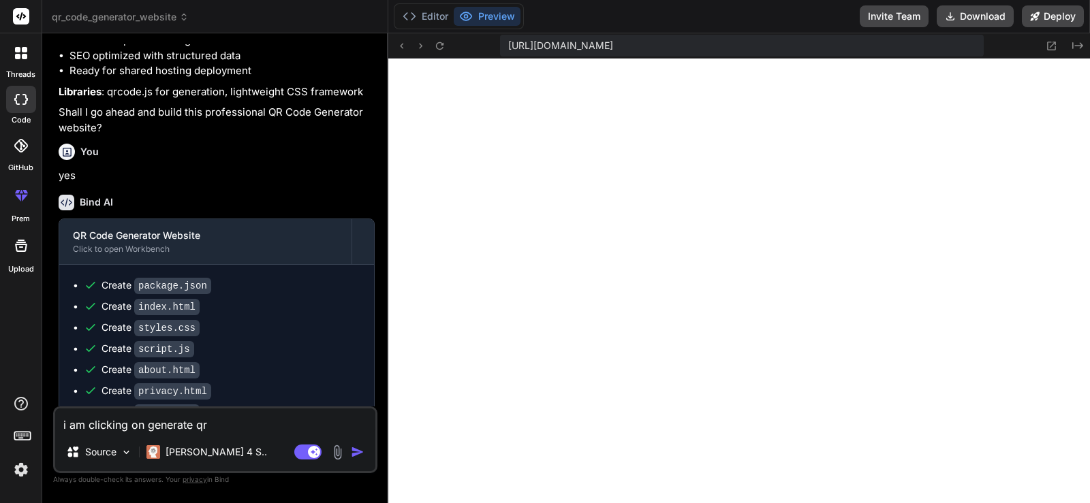
type textarea "i am clicking on generate qr c"
type textarea "x"
type textarea "i am clicking on generate qr co"
type textarea "x"
type textarea "i am clicking on generate qr cod"
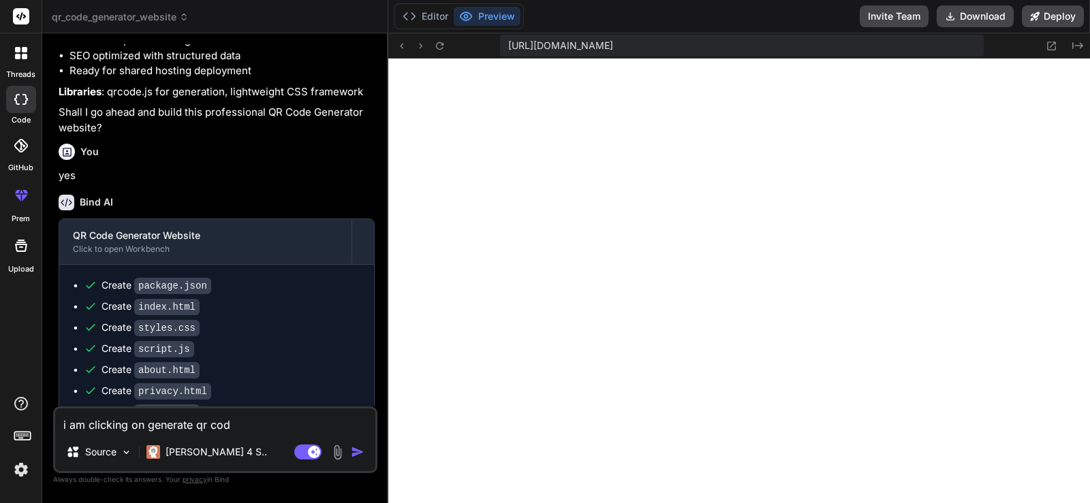
type textarea "x"
type textarea "i am clicking on generate qr code"
type textarea "x"
type textarea "i am clicking on generate qr code."
type textarea "x"
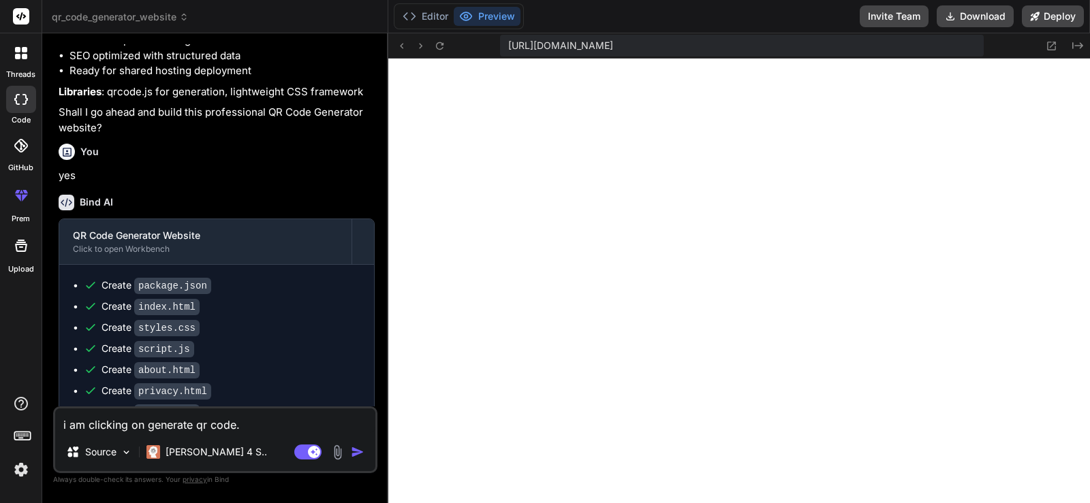
type textarea "i am clicking on generate qr code."
type textarea "x"
type textarea "i am clicking on generate qr code. n"
type textarea "x"
type textarea "i am clicking on generate qr code. no"
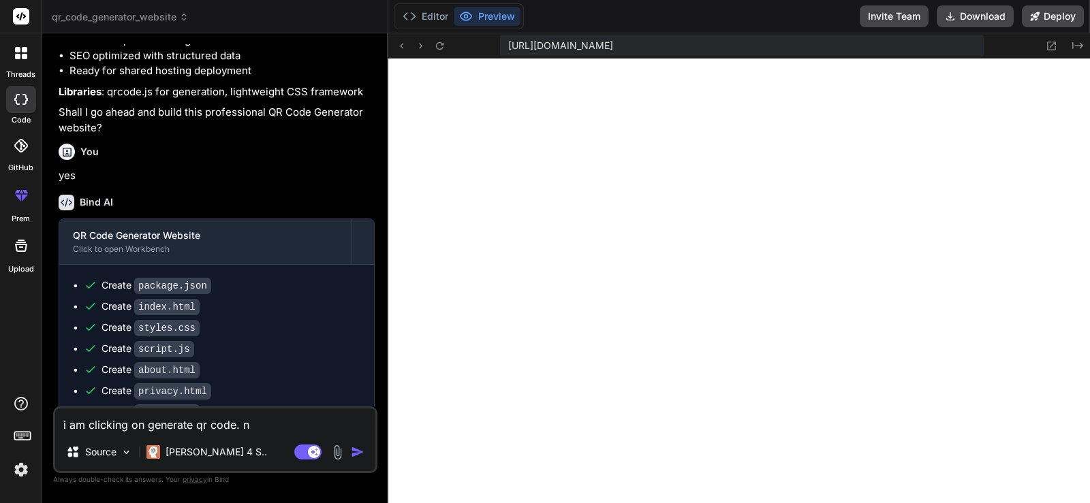
type textarea "x"
type textarea "i am clicking on generate qr code. not"
type textarea "x"
type textarea "i am clicking on generate qr code. noth"
type textarea "x"
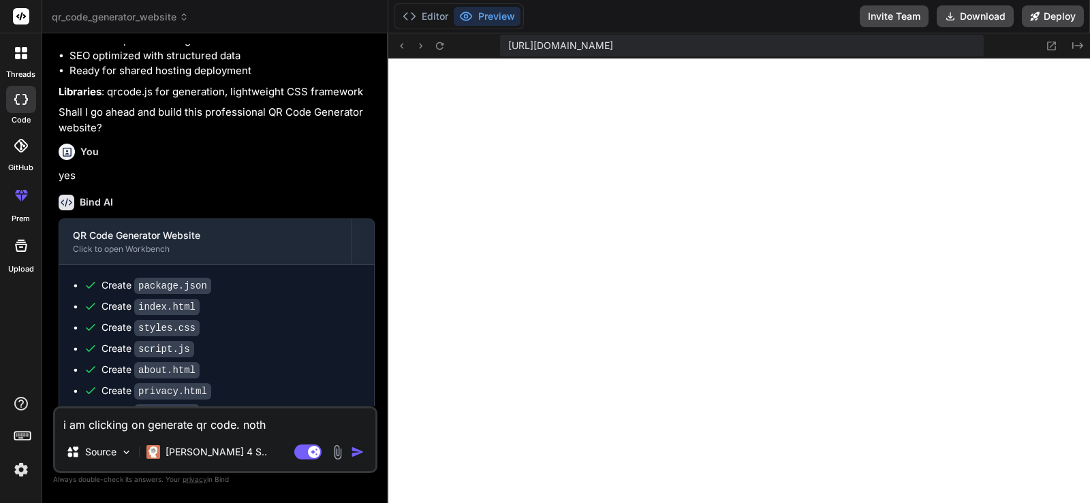
type textarea "i am clicking on generate qr code. nothi"
type textarea "x"
type textarea "i am clicking on generate qr code. nothin"
type textarea "x"
type textarea "i am clicking on generate qr code. nothing"
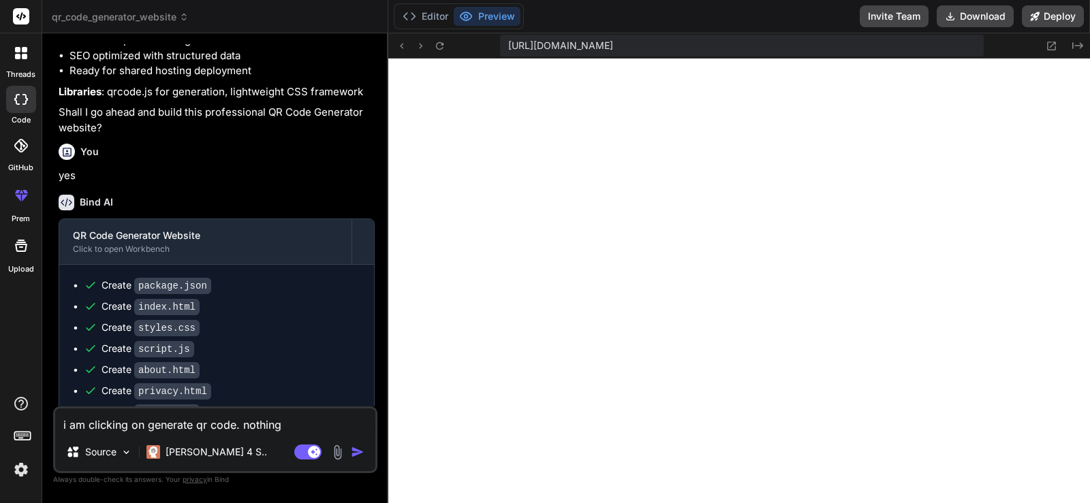
type textarea "x"
type textarea "i am clicking on generate qr code. nothing"
type textarea "x"
type textarea "i am clicking on generate qr code. nothing h"
type textarea "x"
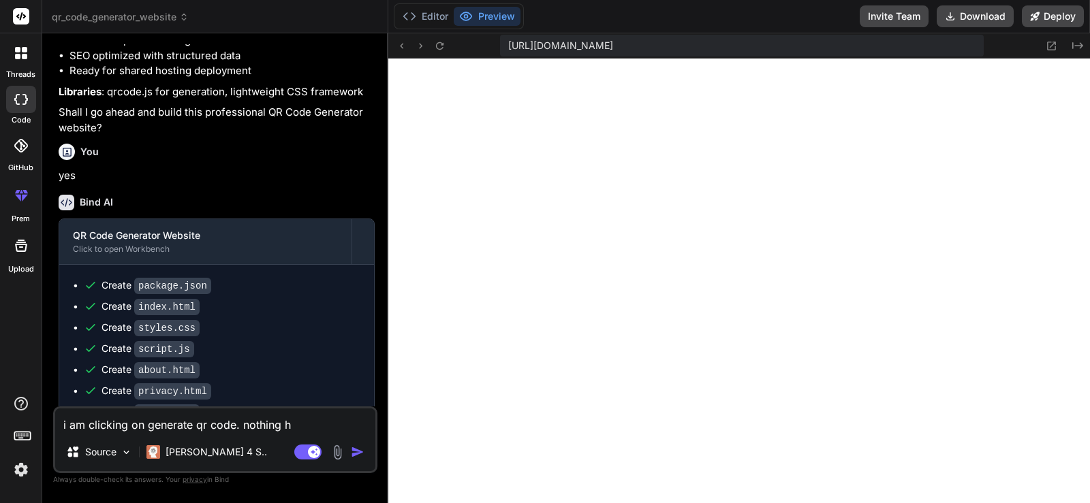
type textarea "i am clicking on generate qr code. nothing ha"
type textarea "x"
type textarea "i am clicking on generate qr code. nothing hap"
type textarea "x"
type textarea "i am clicking on generate qr code. nothing happ"
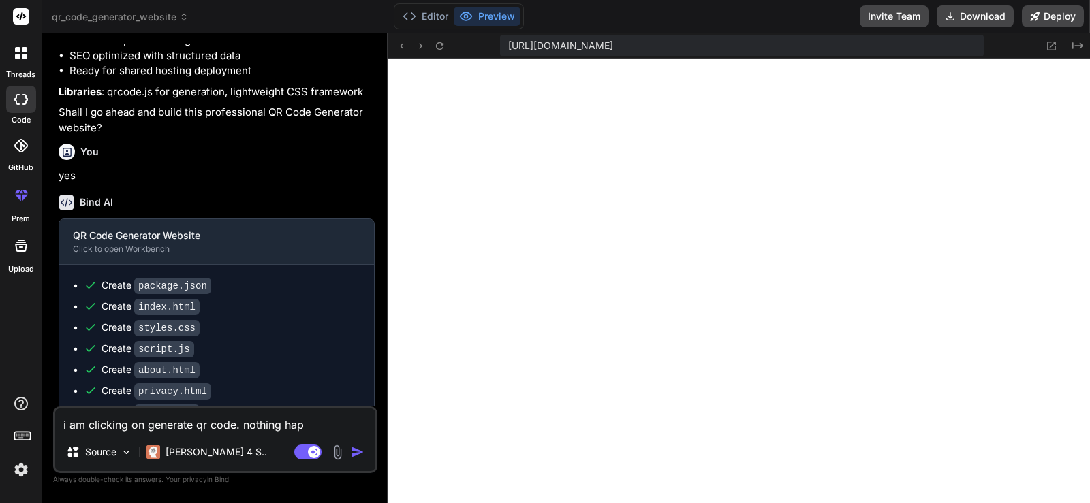
type textarea "x"
type textarea "i am clicking on generate qr code. nothing happe"
type textarea "x"
type textarea "i am clicking on generate qr code. nothing happen"
type textarea "x"
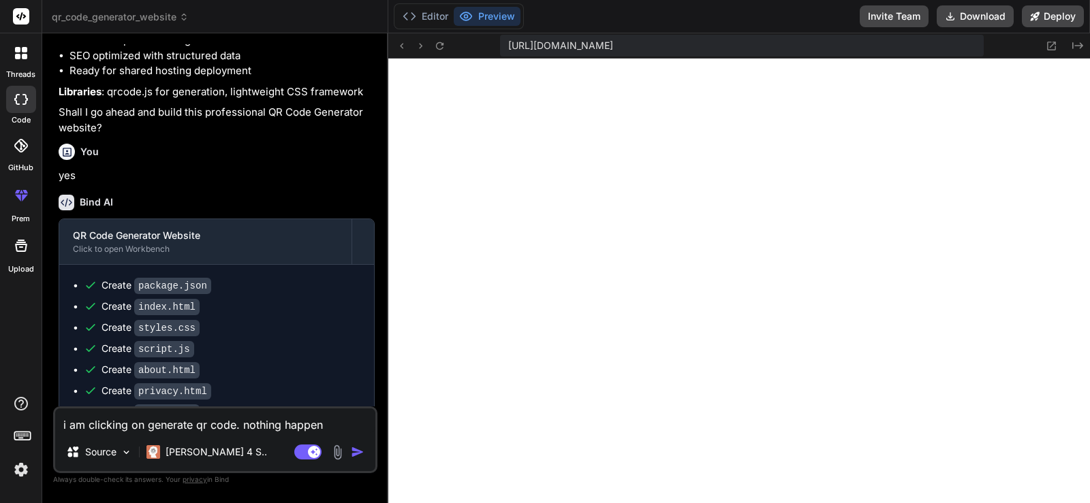
type textarea "i am clicking on generate qr code. nothing happeni"
type textarea "x"
type textarea "i am clicking on generate qr code. nothing happenin"
type textarea "x"
type textarea "i am clicking on generate qr code. nothing happening"
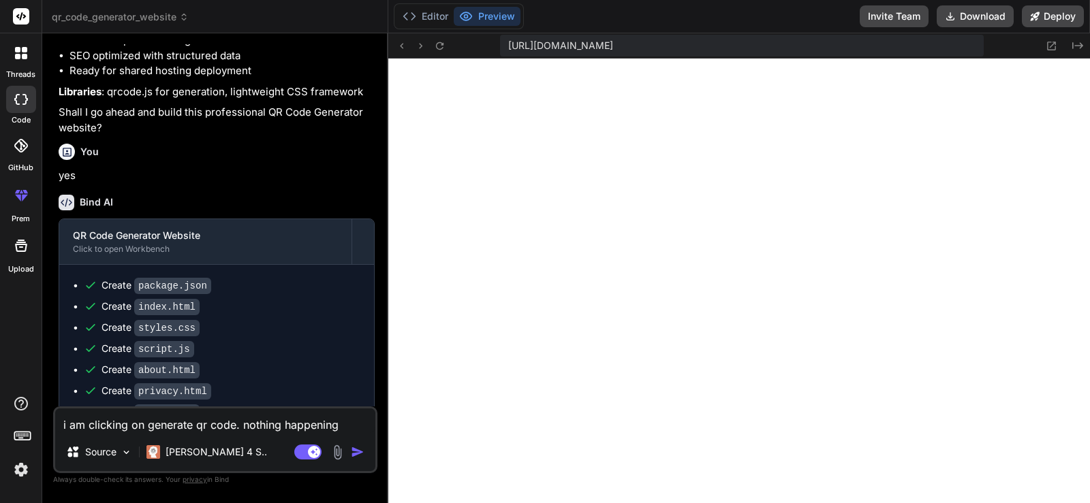
type textarea "x"
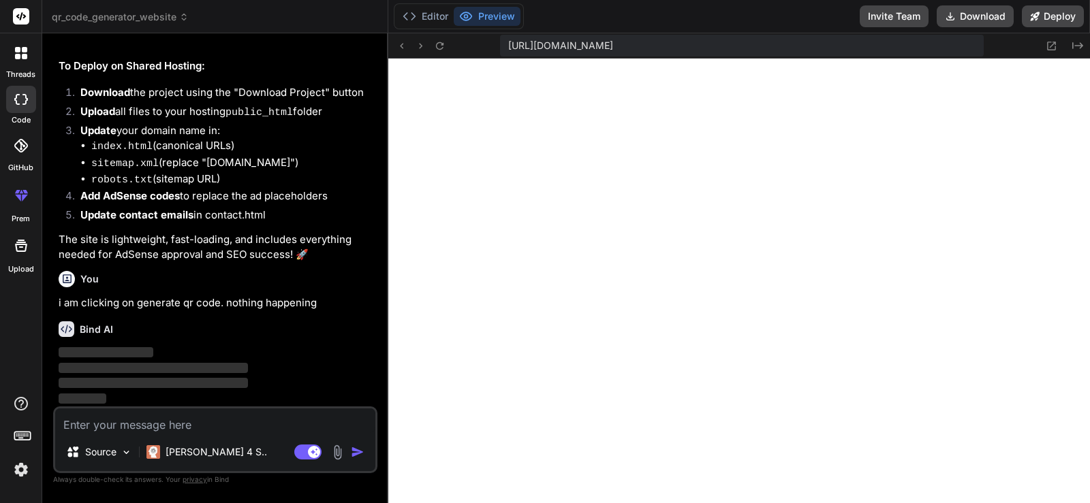
scroll to position [1843, 0]
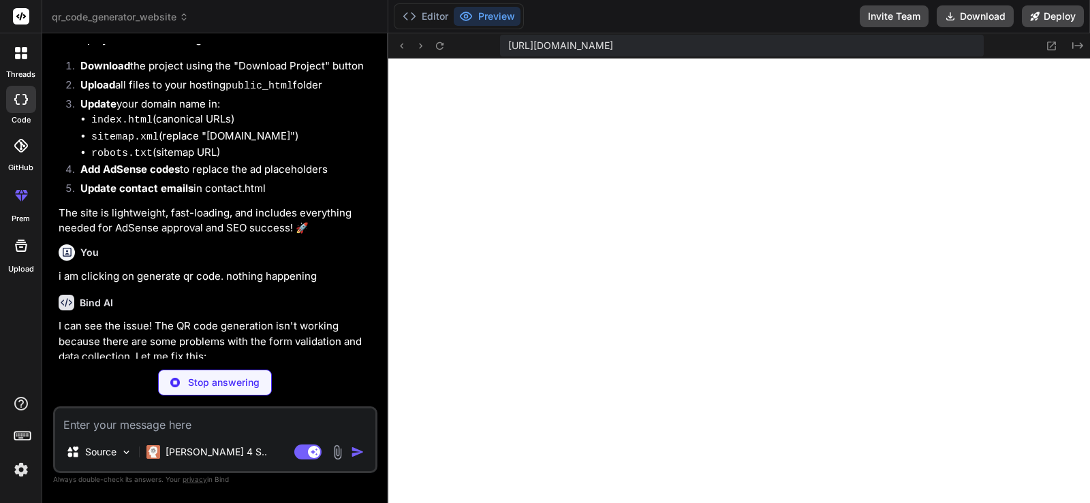
click at [245, 343] on div "Bind AI I can see the issue! The QR code generation isn't working because there…" at bounding box center [217, 370] width 316 height 172
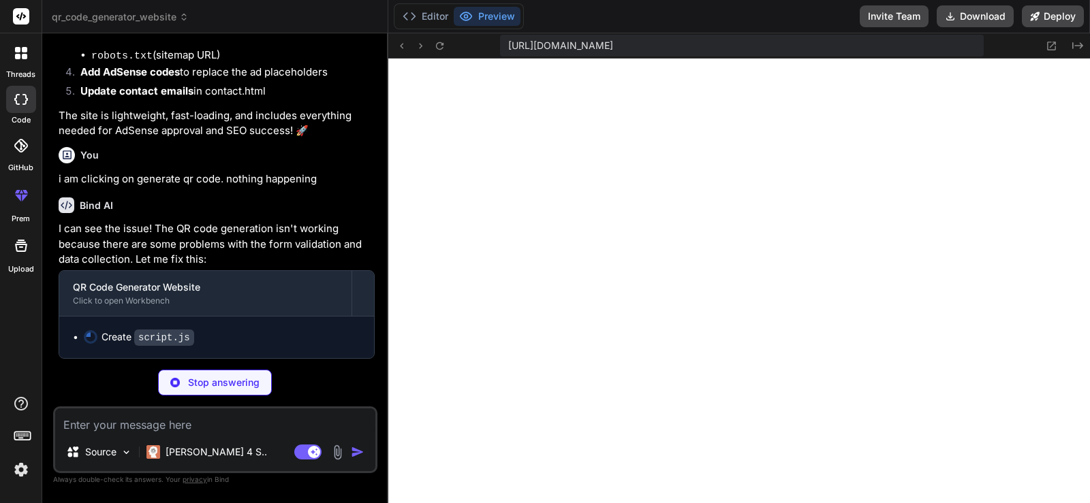
scroll to position [1967, 0]
type textarea "x"
type textarea "window.addEventListener('load', () => { navigator.serviceWorker.register('/sw.j…"
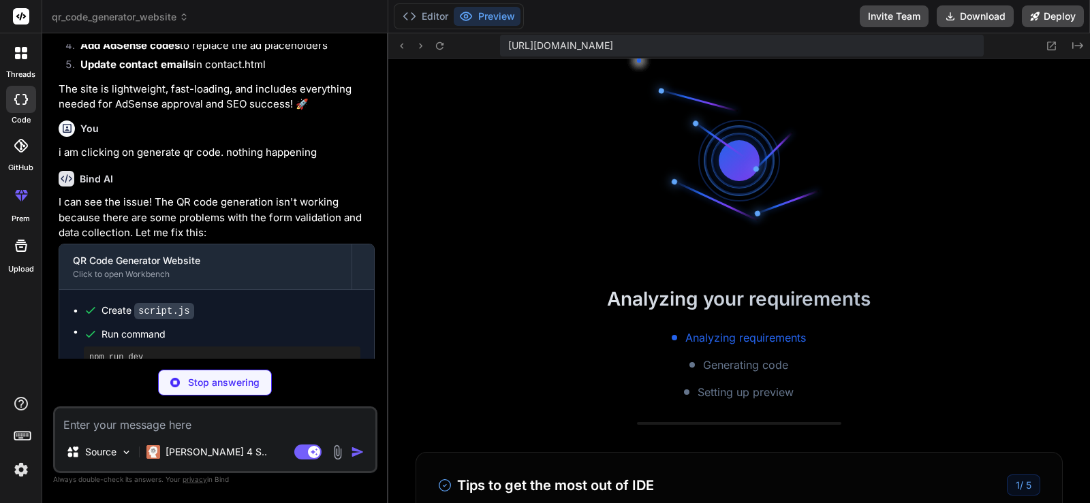
scroll to position [1294, 0]
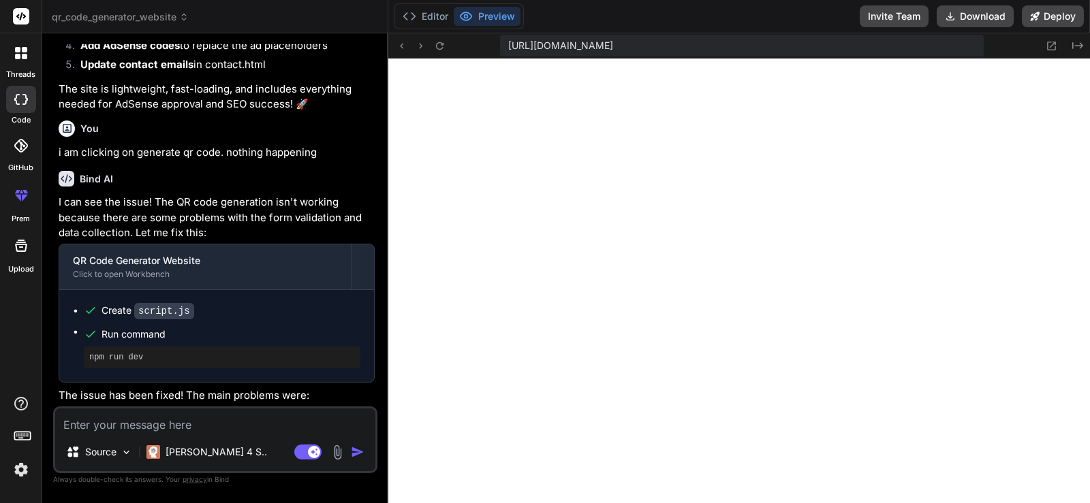
type textarea "x"
click at [324, 241] on p "I can see the issue! The QR code generation isn't working because there are som…" at bounding box center [217, 218] width 316 height 46
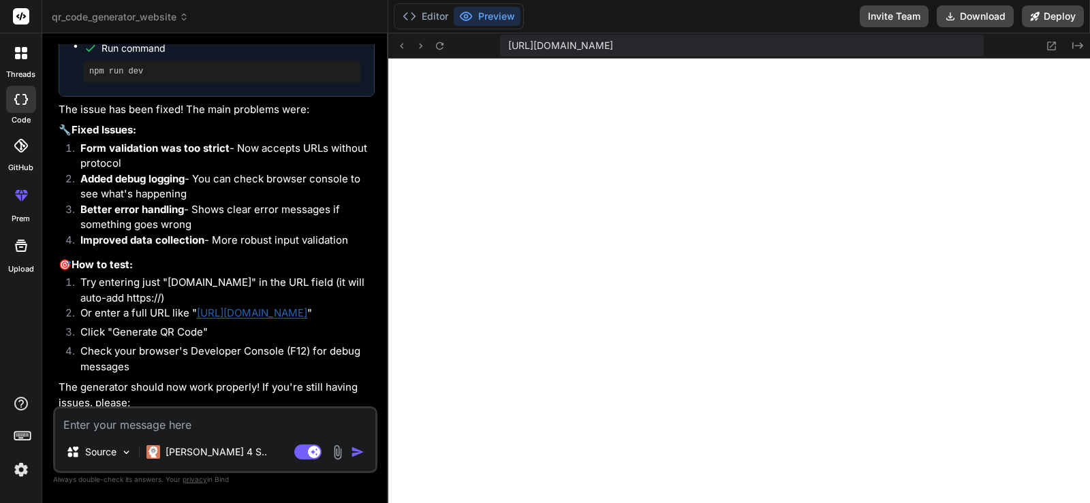
scroll to position [2294, 0]
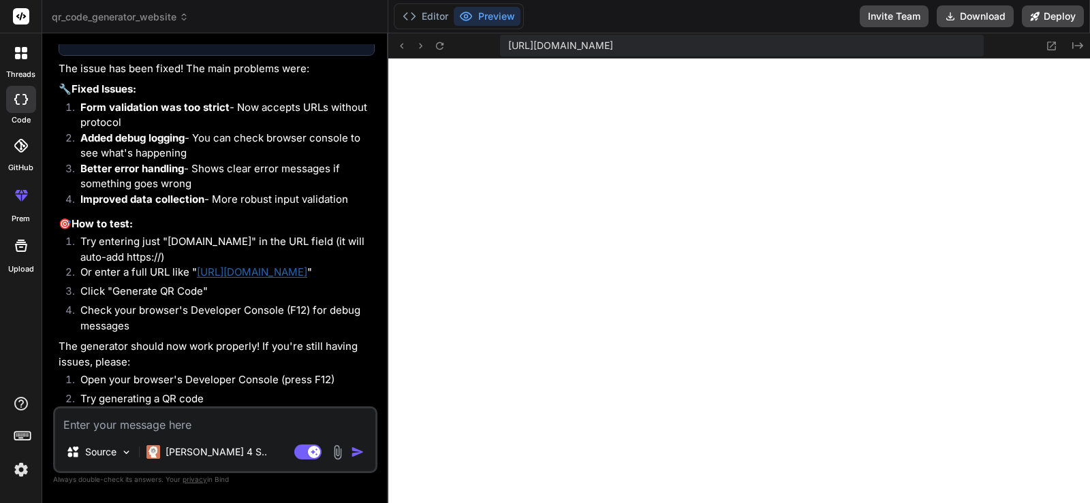
click at [287, 429] on textarea at bounding box center [215, 421] width 320 height 25
click at [318, 368] on p "The generator should now work properly! If you're still having issues, please:" at bounding box center [217, 354] width 316 height 31
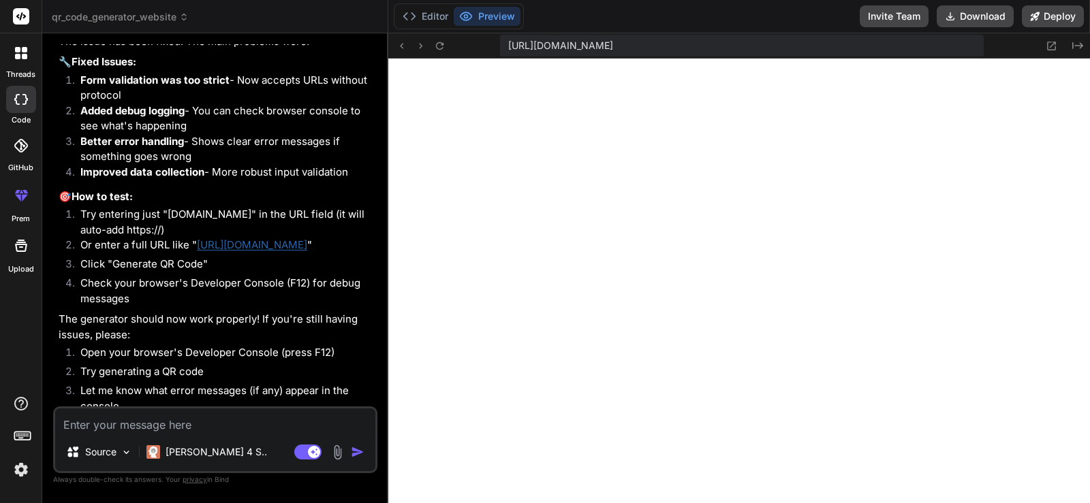
scroll to position [2355, 0]
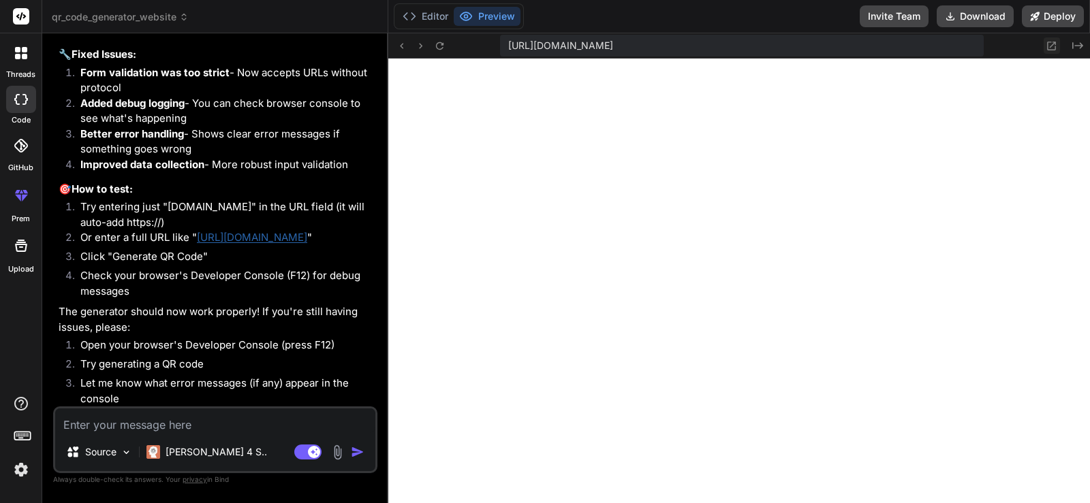
click at [1058, 42] on button at bounding box center [1051, 45] width 16 height 16
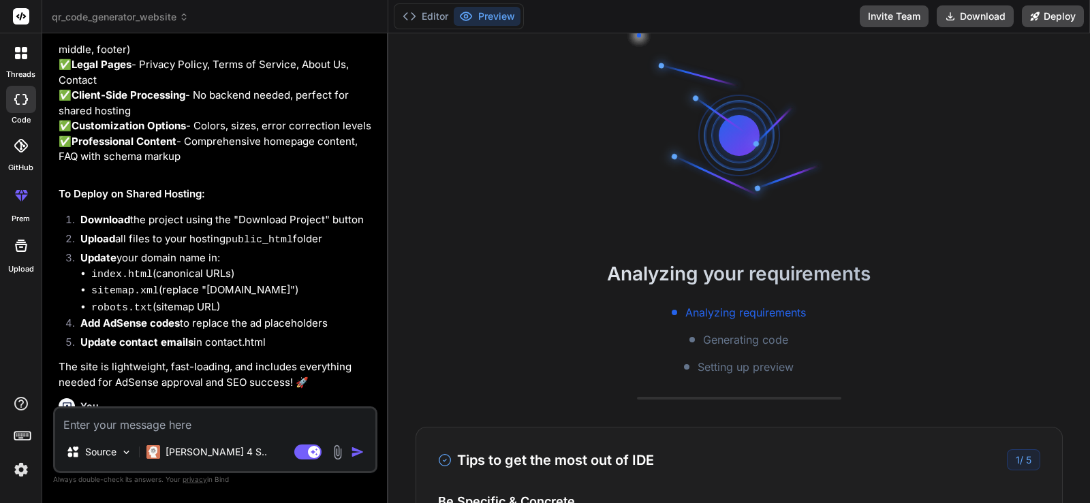
scroll to position [13, 0]
click at [217, 317] on li "robots.txt (sitemap URL)" at bounding box center [232, 308] width 283 height 17
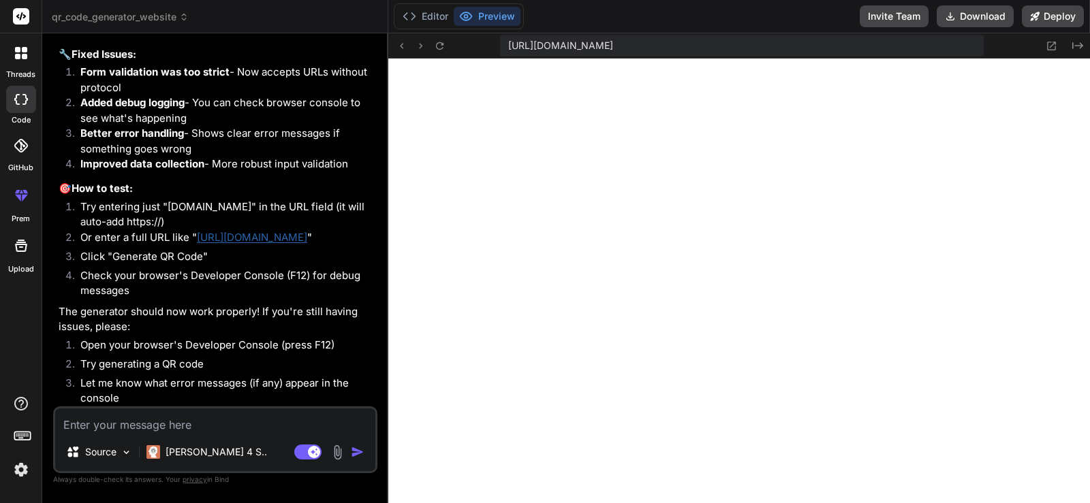
scroll to position [505, 0]
click at [1045, 44] on icon at bounding box center [1051, 46] width 12 height 12
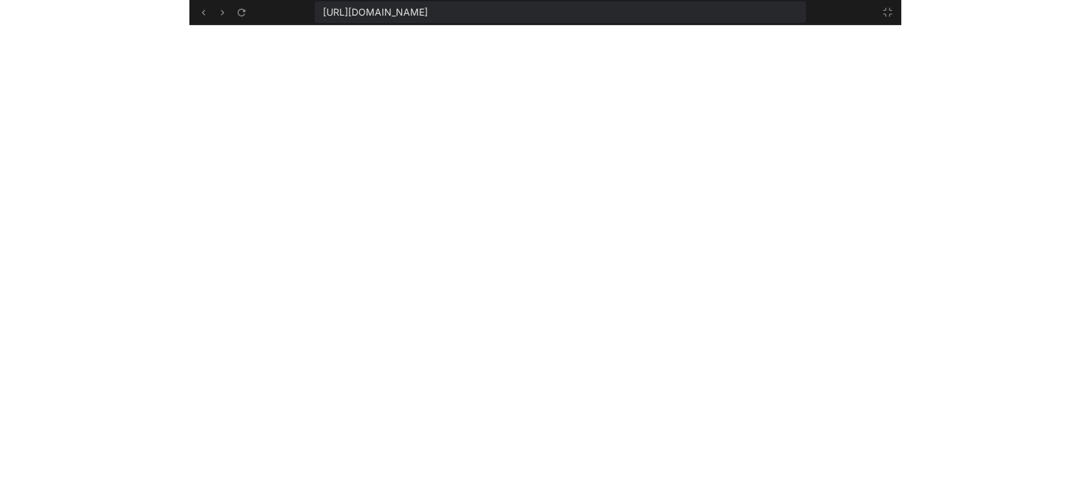
scroll to position [751, 0]
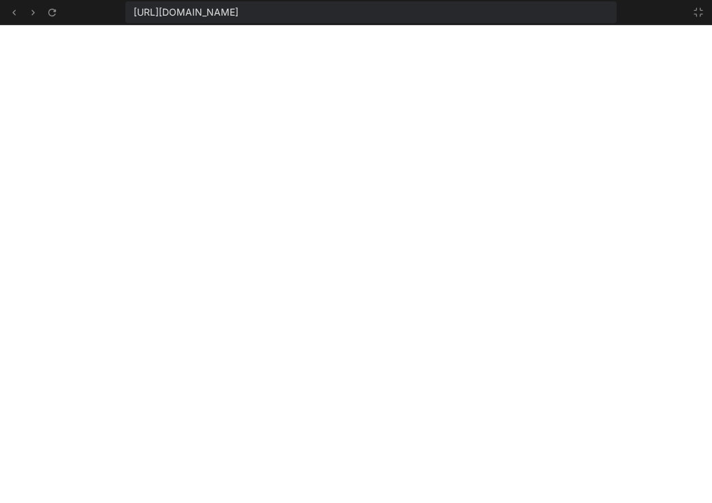
type textarea "x"
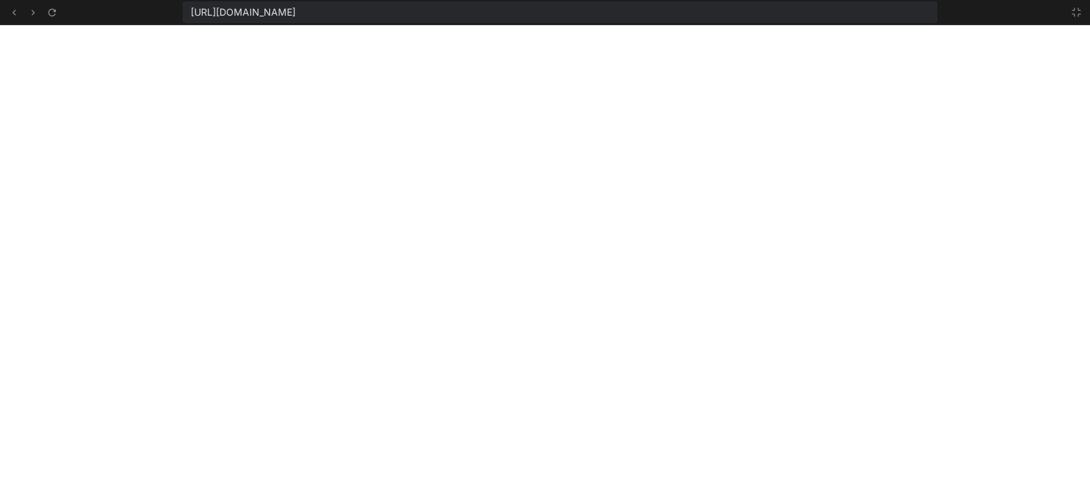
scroll to position [634, 0]
click at [1078, 17] on icon at bounding box center [1076, 12] width 11 height 11
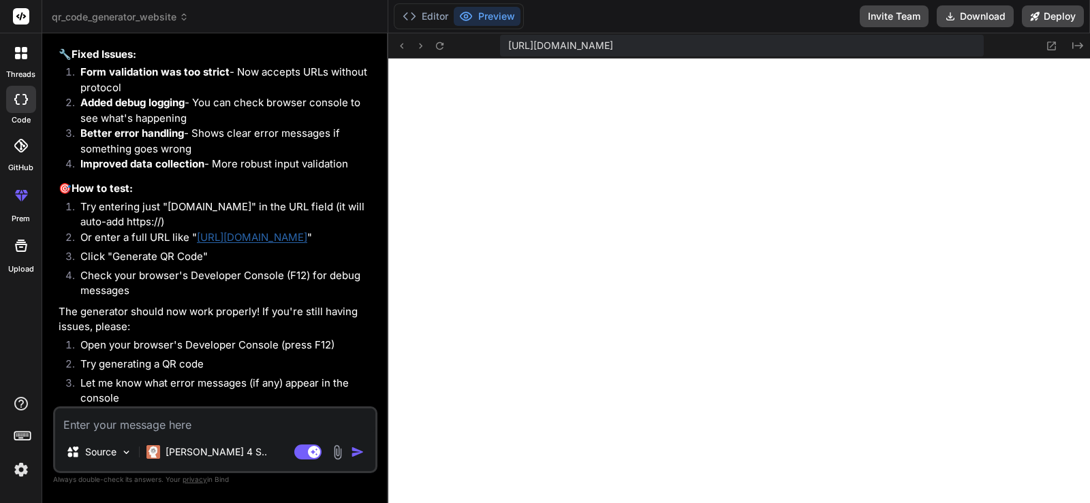
scroll to position [712, 0]
click at [314, 418] on textarea at bounding box center [215, 421] width 320 height 25
paste textarea "[URL][DOMAIN_NAME] 7134-bc671e832d5efcfd.js:1 true 'action.payload' headless?ve…"
type textarea "[URL][DOMAIN_NAME] 7134-bc671e832d5efcfd.js:1 true 'action.payload' headless?ve…"
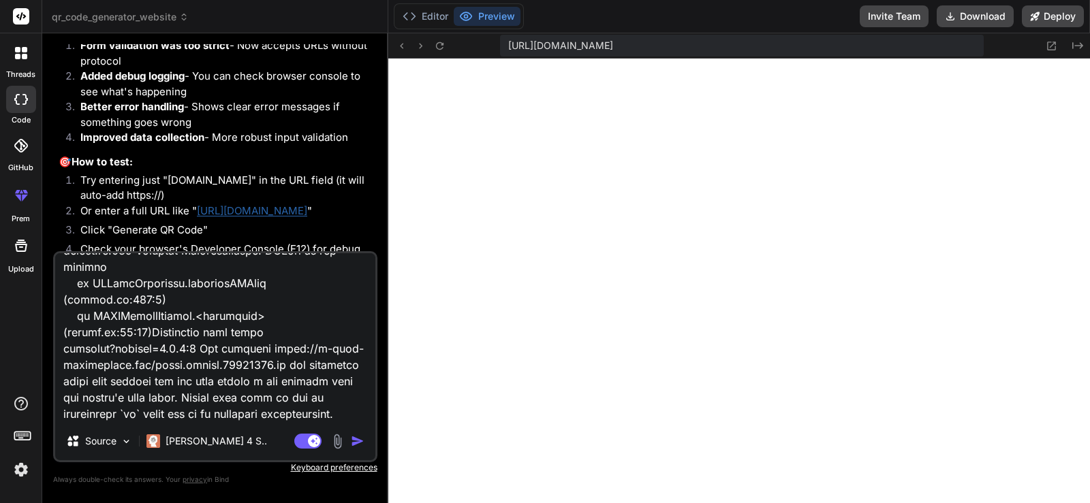
type textarea "x"
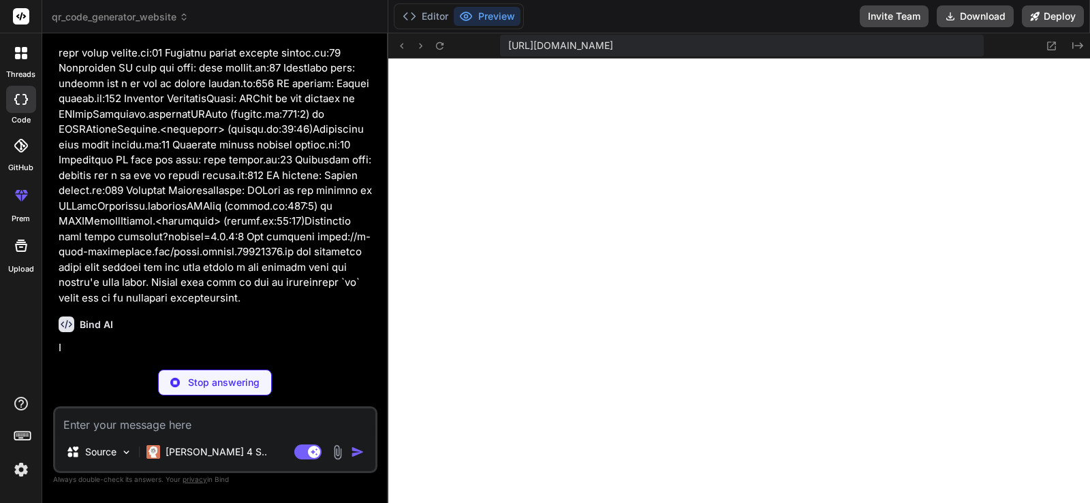
scroll to position [3635, 0]
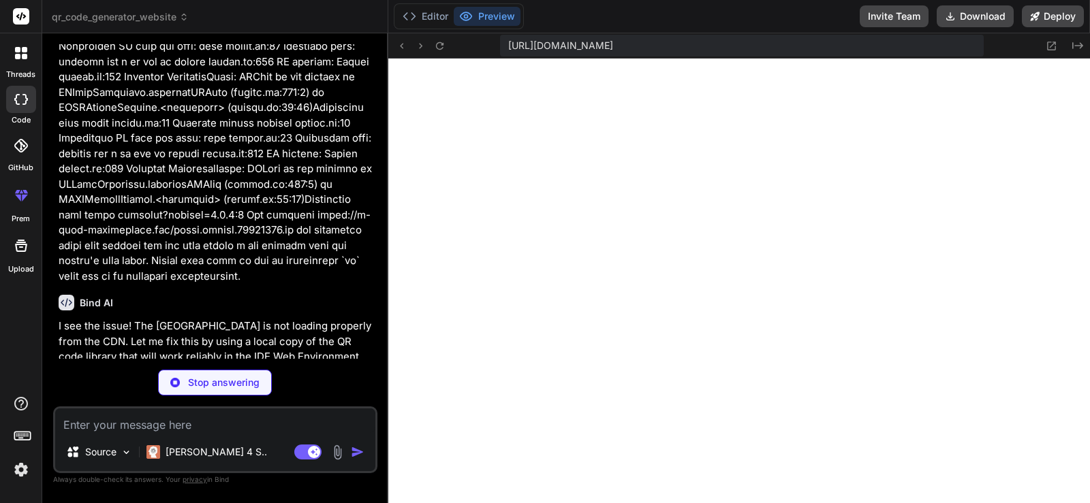
click at [330, 342] on div "Bind AI I see the issue! The [GEOGRAPHIC_DATA] is not loading properly from the…" at bounding box center [217, 370] width 316 height 172
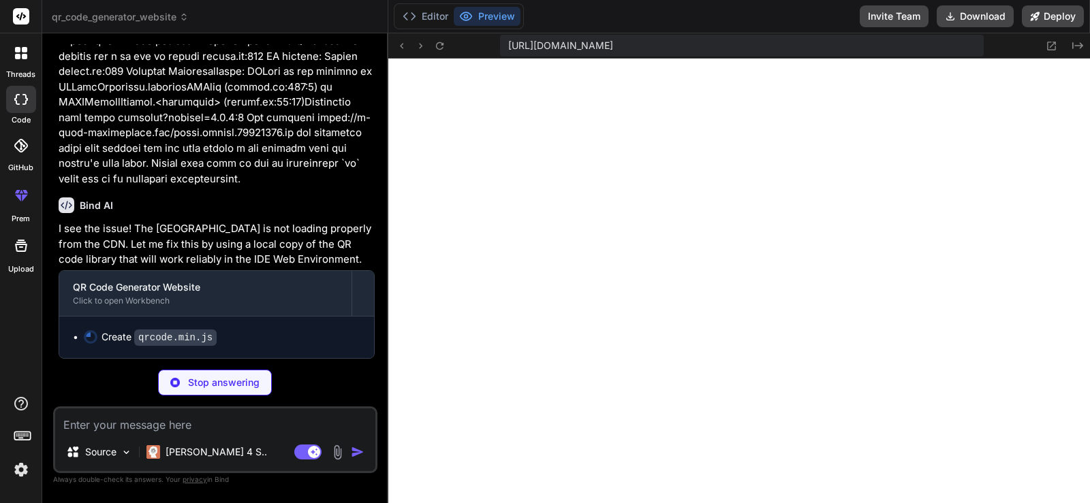
scroll to position [3759, 0]
click at [437, 25] on button "Editor" at bounding box center [425, 16] width 57 height 19
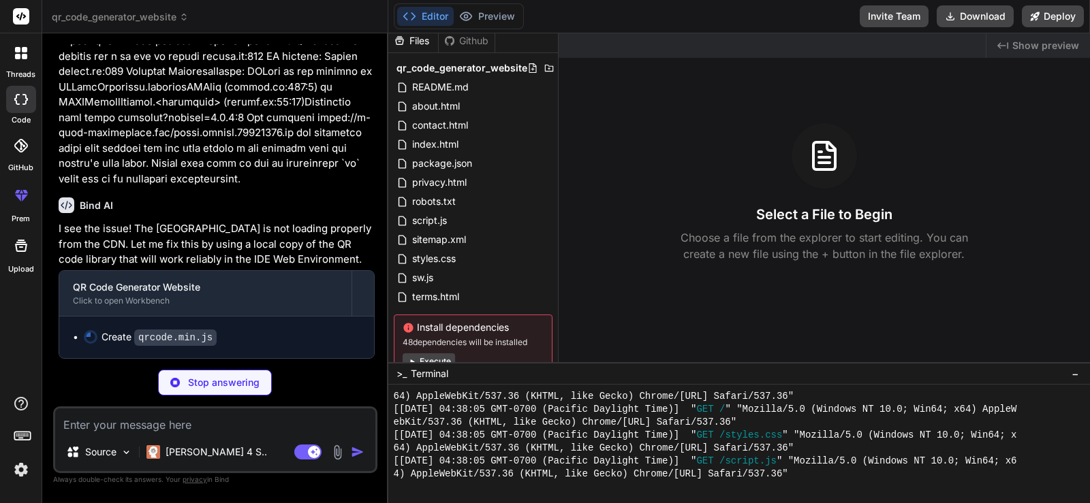
scroll to position [0, 0]
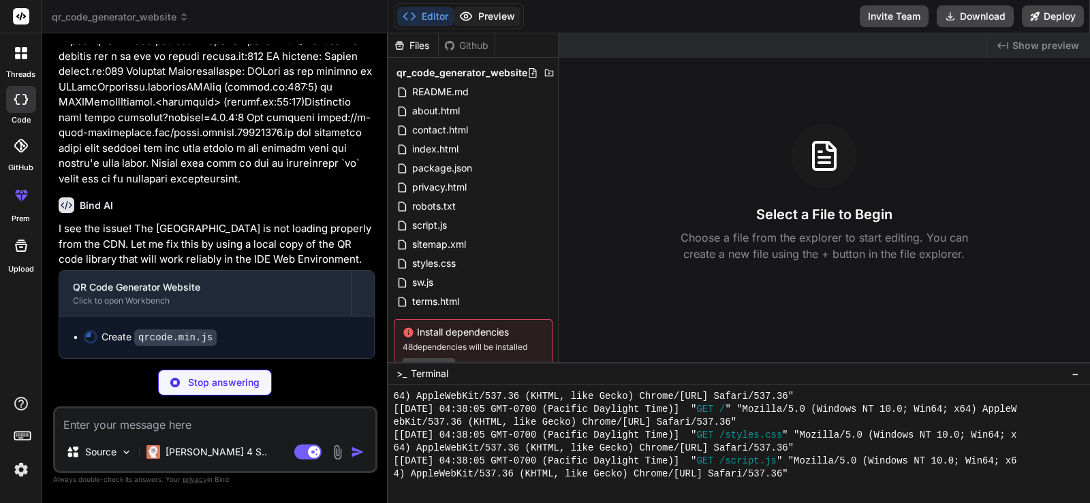
click at [510, 23] on button "Preview" at bounding box center [487, 16] width 67 height 19
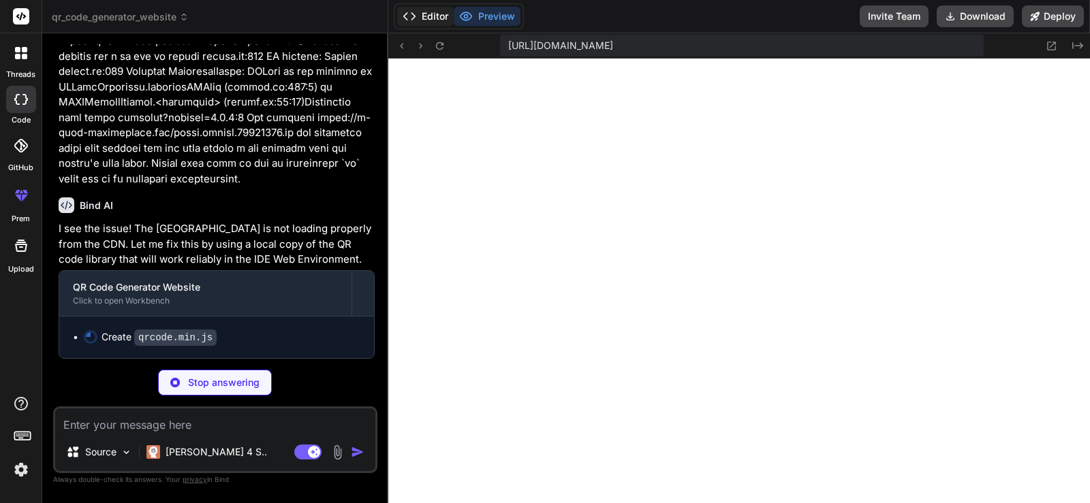
click at [441, 15] on button "Editor" at bounding box center [425, 16] width 57 height 19
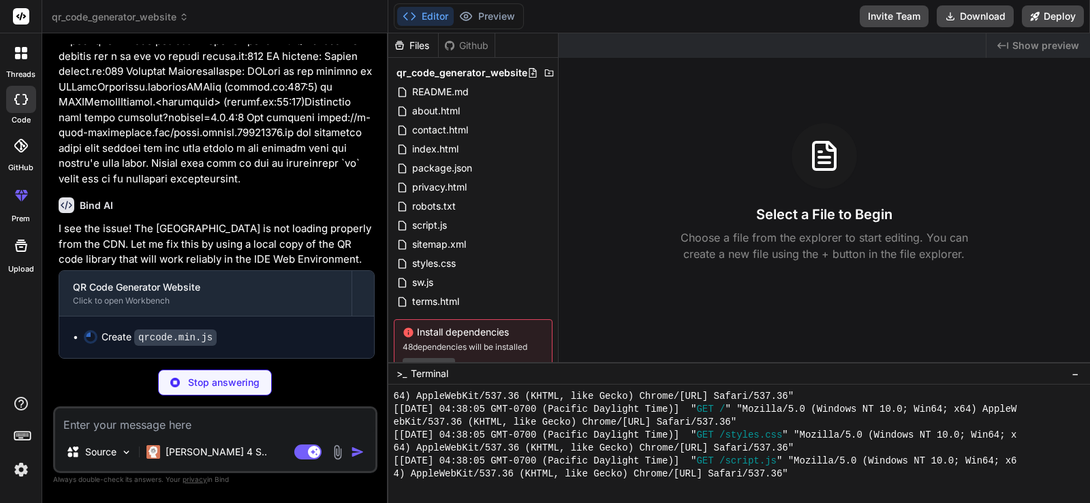
type textarea "x"
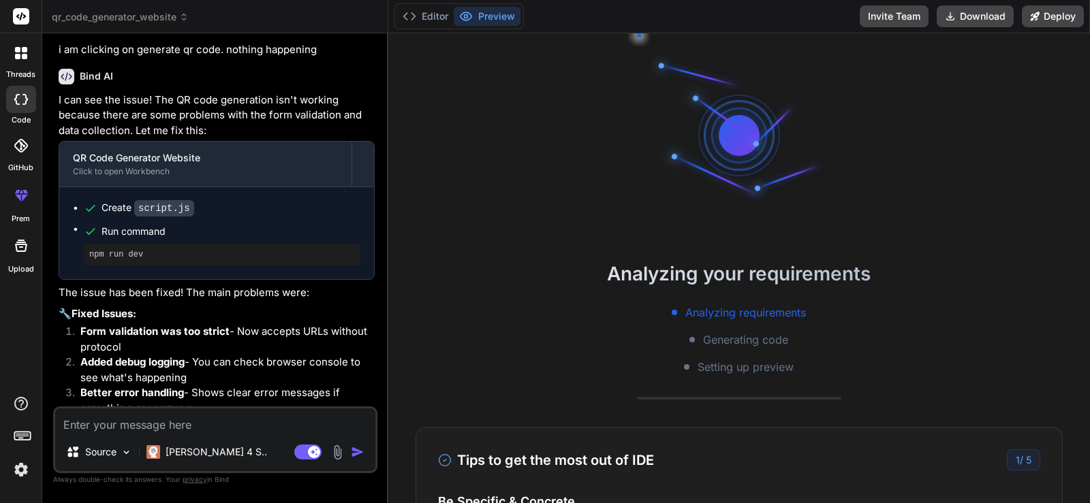
scroll to position [2561, 0]
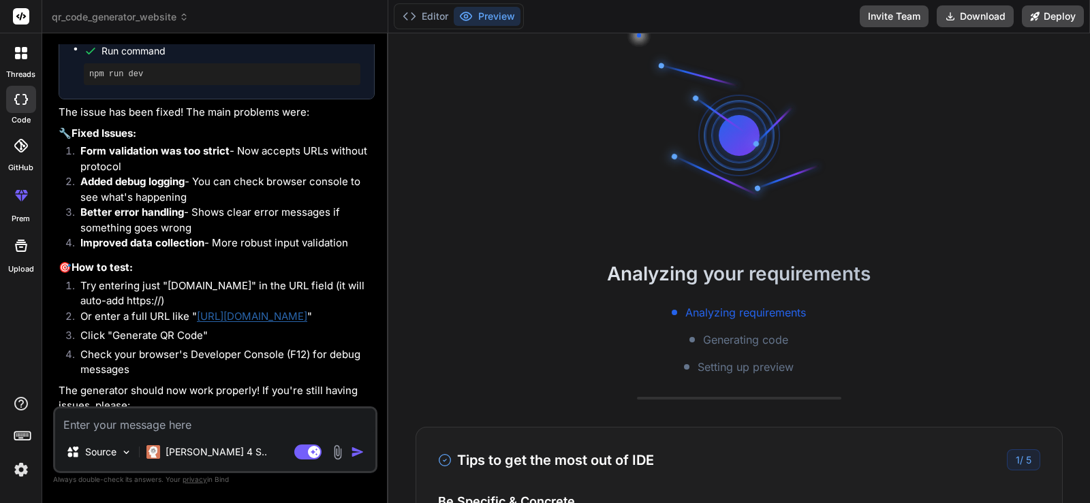
click at [298, 255] on li "Improved data collection - More robust input validation" at bounding box center [221, 245] width 305 height 19
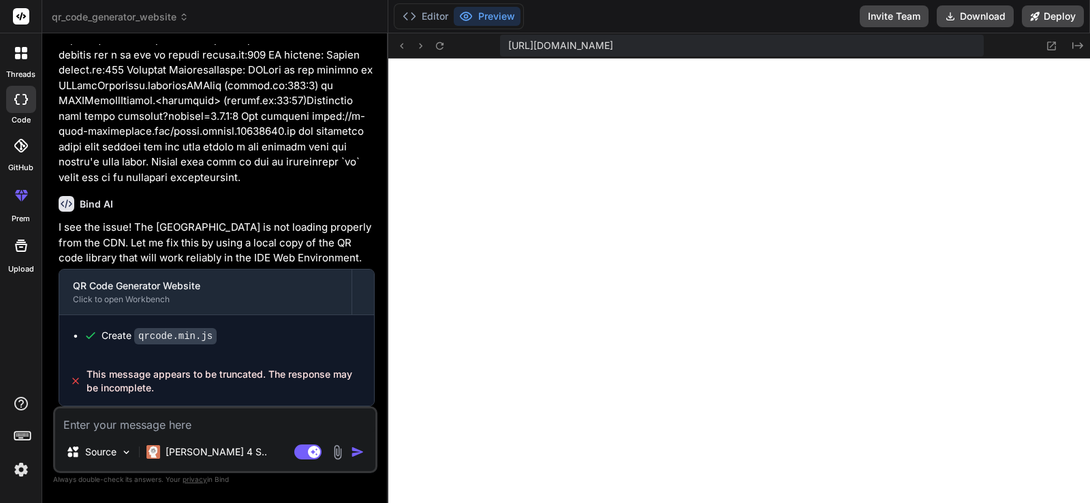
scroll to position [505, 0]
click at [984, 15] on button "Download" at bounding box center [975, 16] width 77 height 22
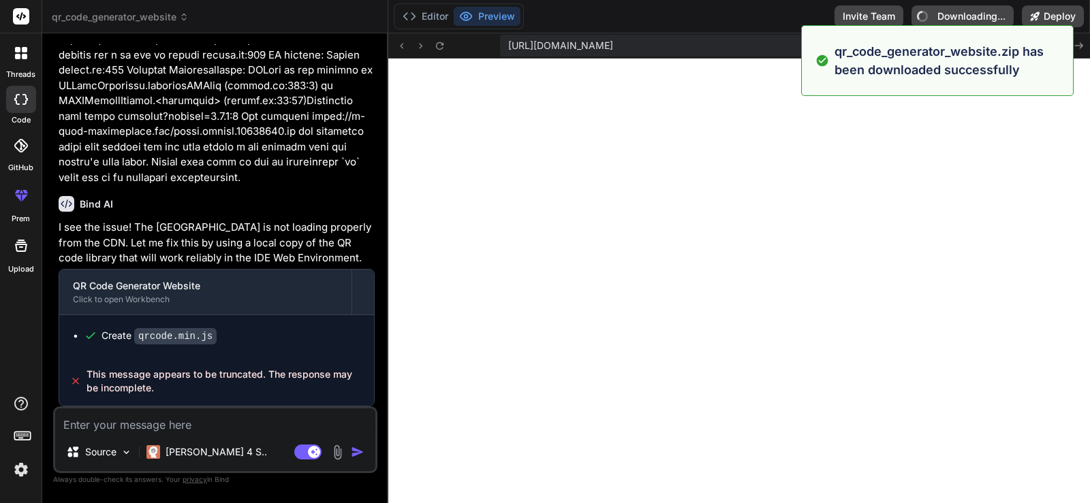
type textarea "x"
